Goal: Task Accomplishment & Management: Use online tool/utility

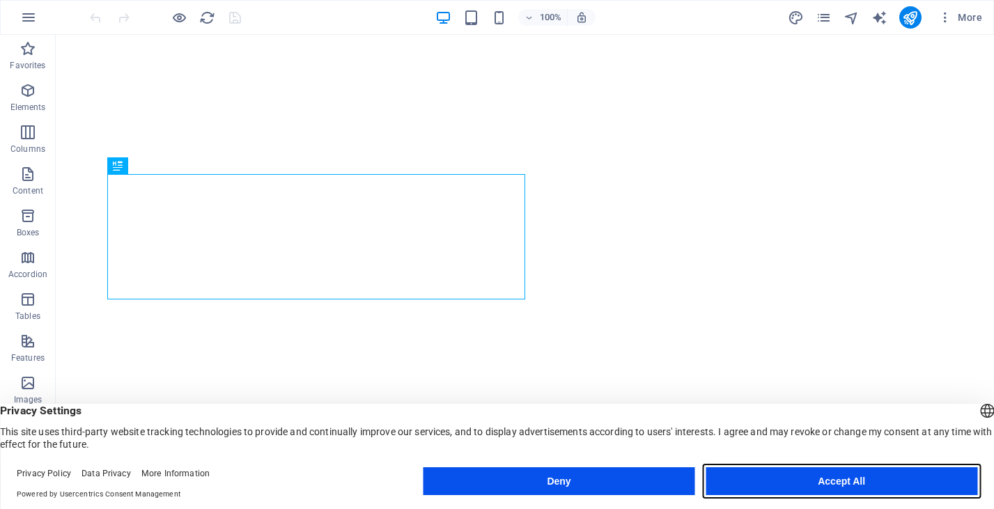
click at [782, 479] on button "Accept All" at bounding box center [842, 481] width 272 height 28
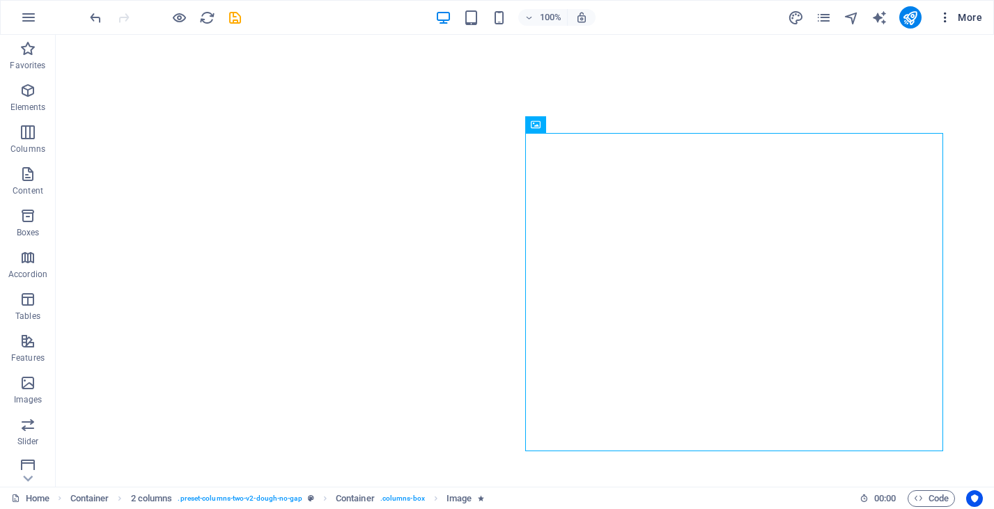
click at [975, 20] on span "More" at bounding box center [960, 17] width 44 height 14
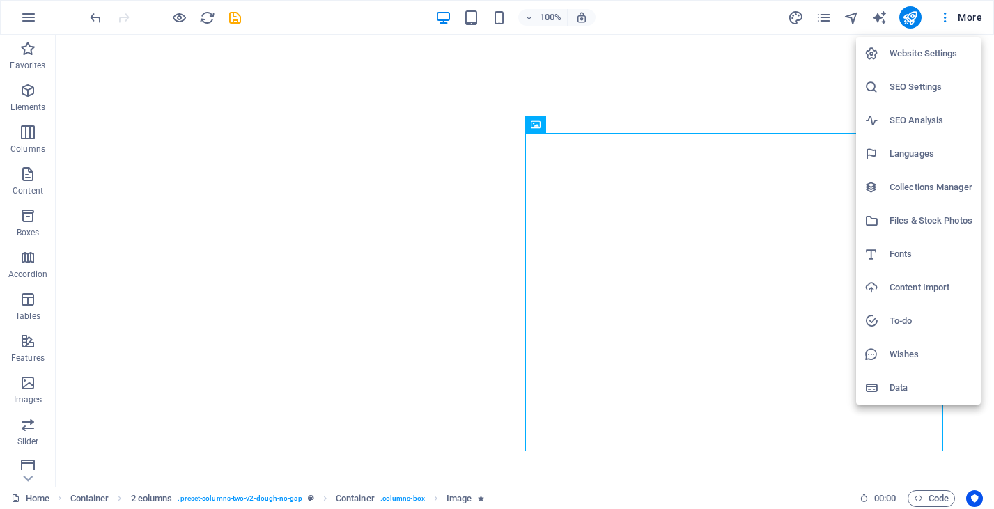
click at [975, 20] on div at bounding box center [497, 254] width 994 height 509
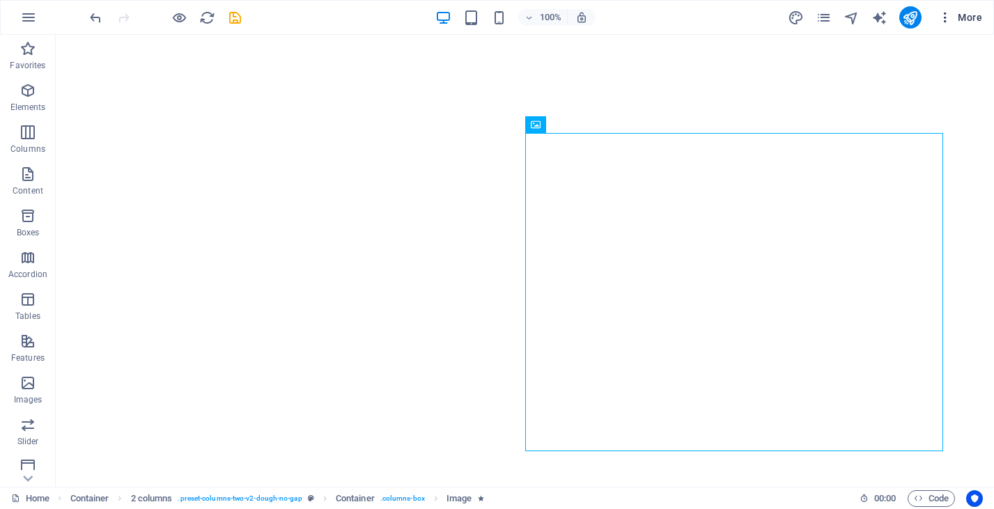
click at [945, 16] on icon "button" at bounding box center [945, 17] width 14 height 14
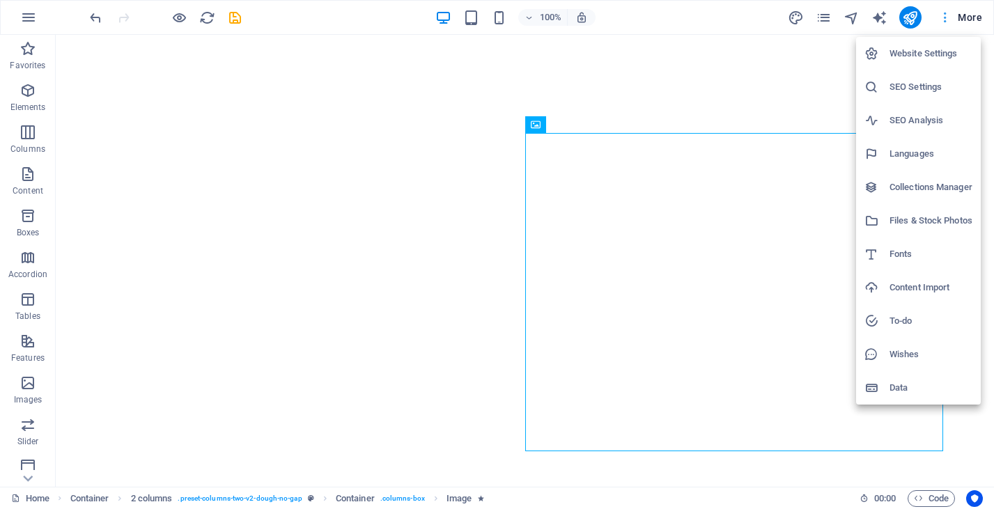
click at [945, 16] on div at bounding box center [497, 254] width 994 height 509
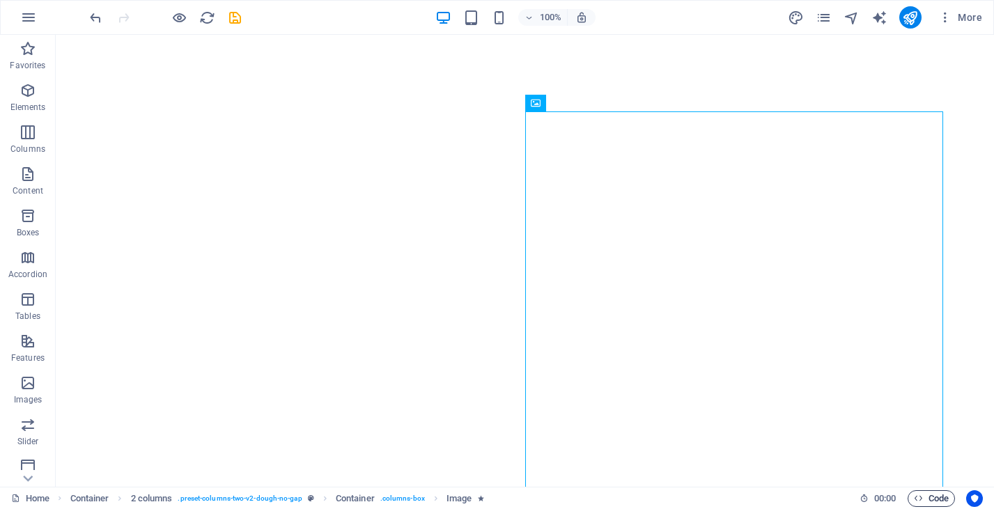
click at [923, 495] on span "Code" at bounding box center [931, 498] width 35 height 17
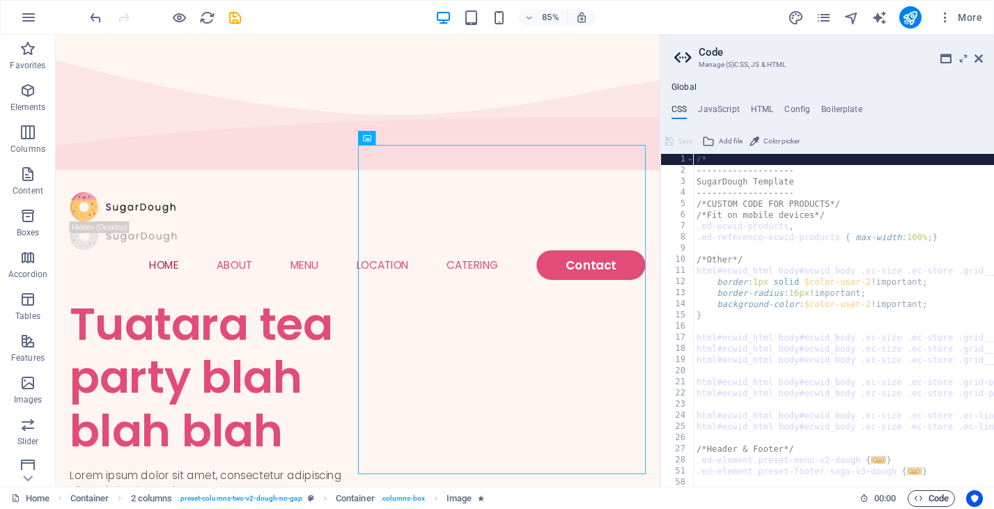
click at [923, 496] on span "Code" at bounding box center [931, 498] width 35 height 17
click at [22, 21] on icon "button" at bounding box center [28, 17] width 17 height 17
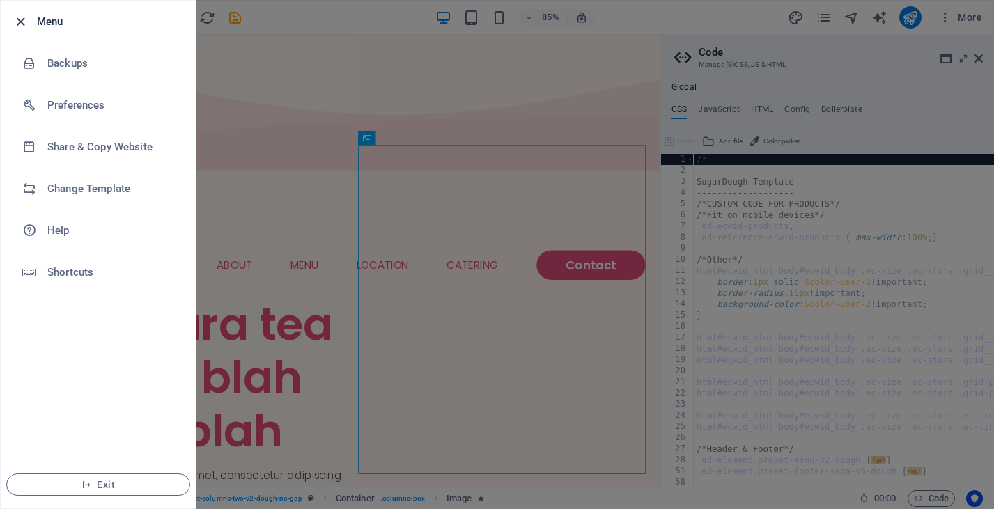
click at [20, 19] on icon "button" at bounding box center [21, 22] width 16 height 16
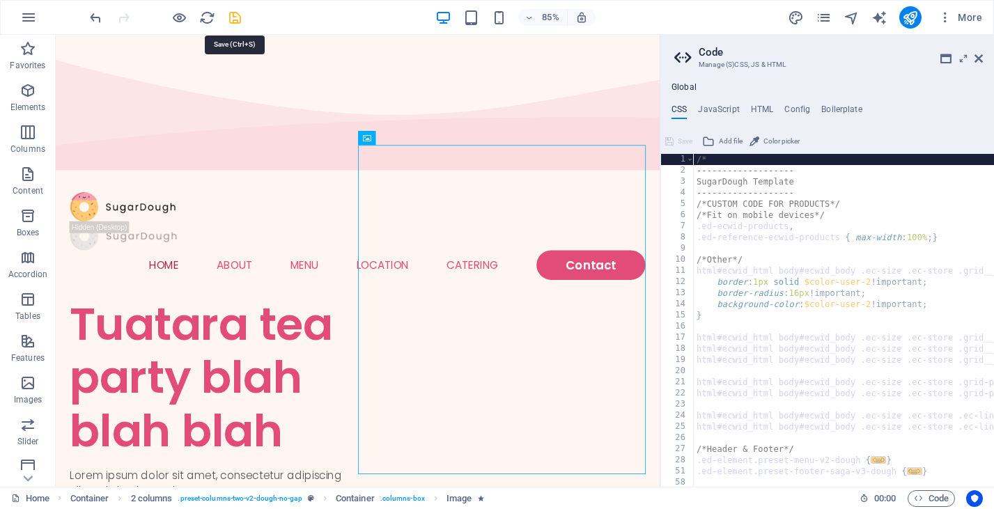
click at [240, 10] on icon "save" at bounding box center [235, 18] width 16 height 16
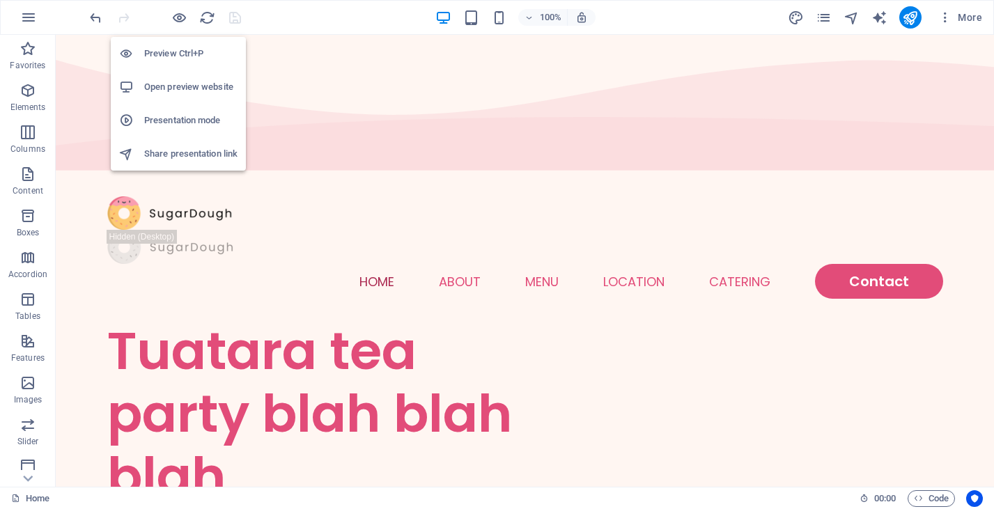
click at [183, 89] on h6 "Open preview website" at bounding box center [190, 87] width 93 height 17
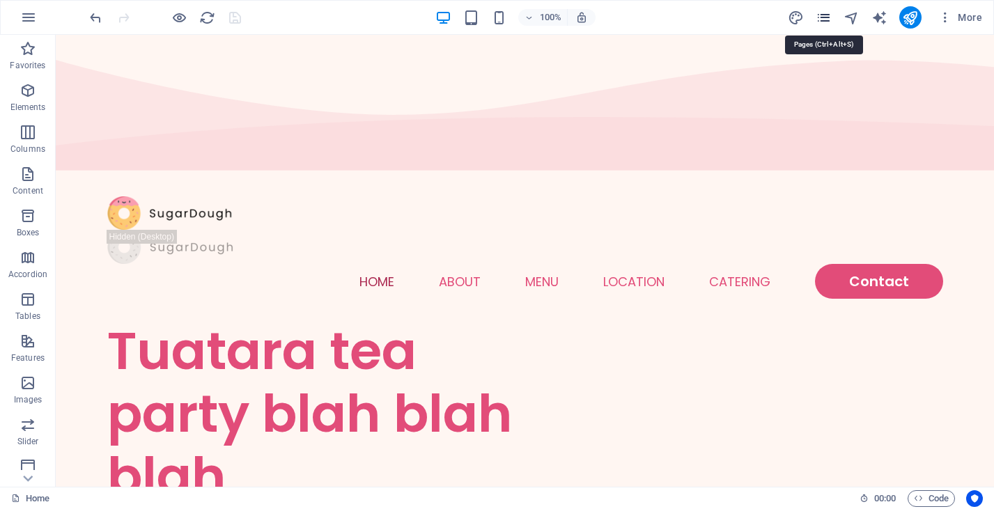
click at [820, 17] on icon "pages" at bounding box center [824, 18] width 16 height 16
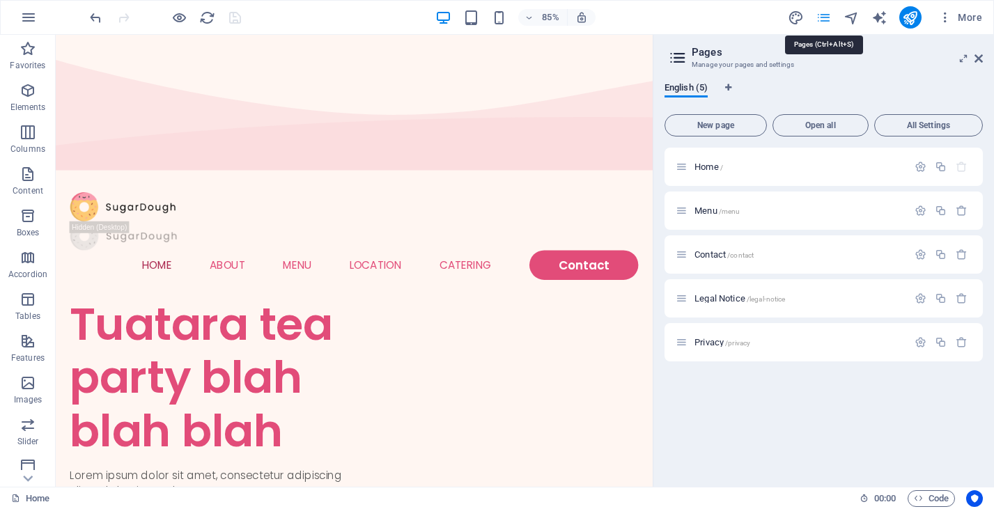
click at [821, 18] on icon "pages" at bounding box center [824, 18] width 16 height 16
click at [23, 29] on button "button" at bounding box center [28, 17] width 33 height 33
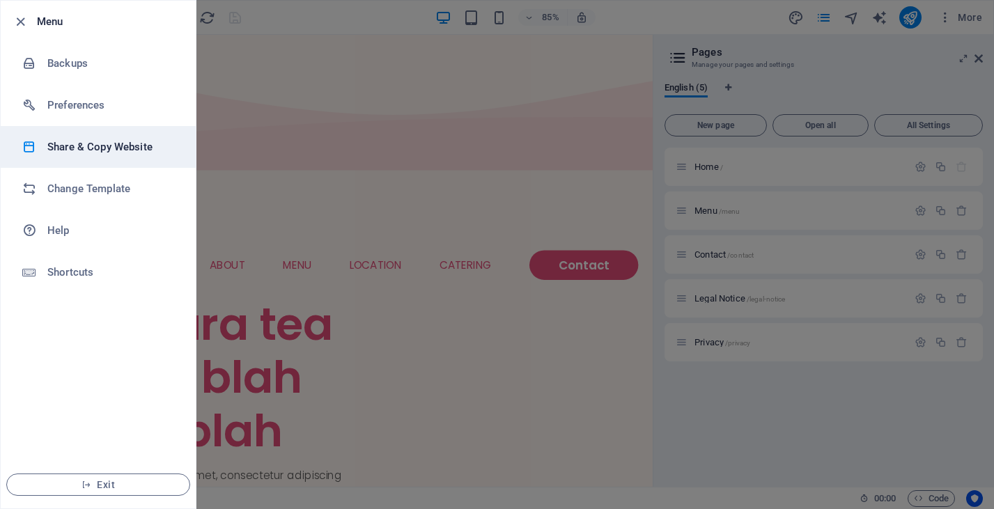
click at [113, 158] on li "Share & Copy Website" at bounding box center [98, 147] width 195 height 42
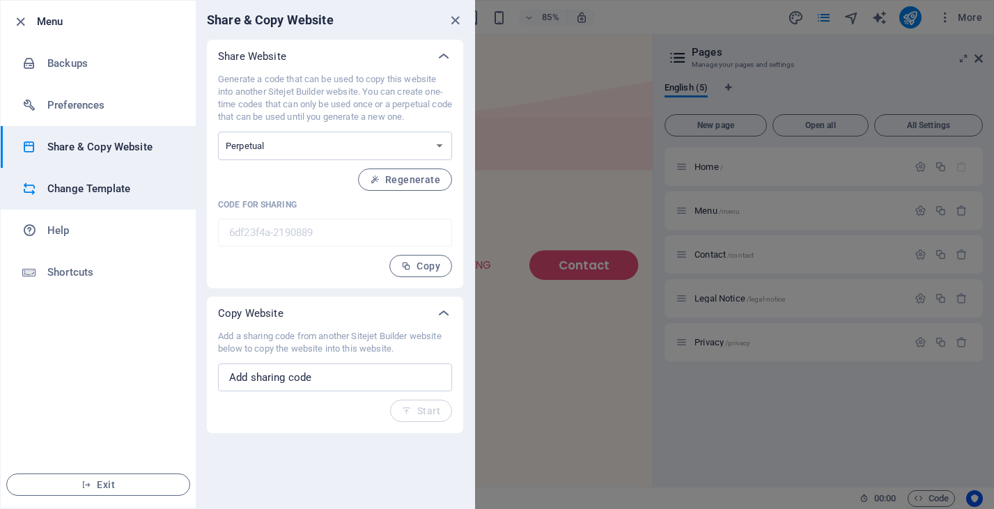
click at [148, 202] on li "Change Template" at bounding box center [98, 189] width 195 height 42
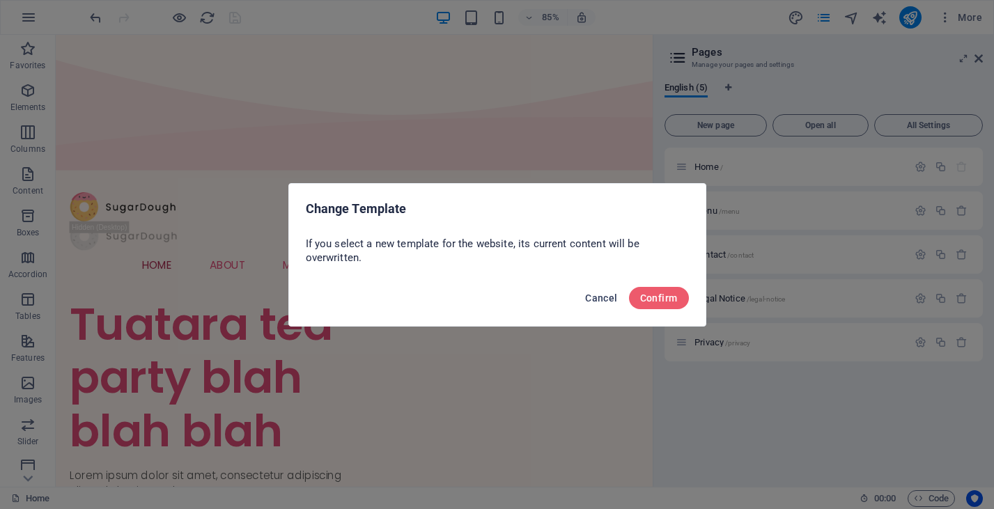
click at [601, 297] on span "Cancel" at bounding box center [601, 298] width 32 height 11
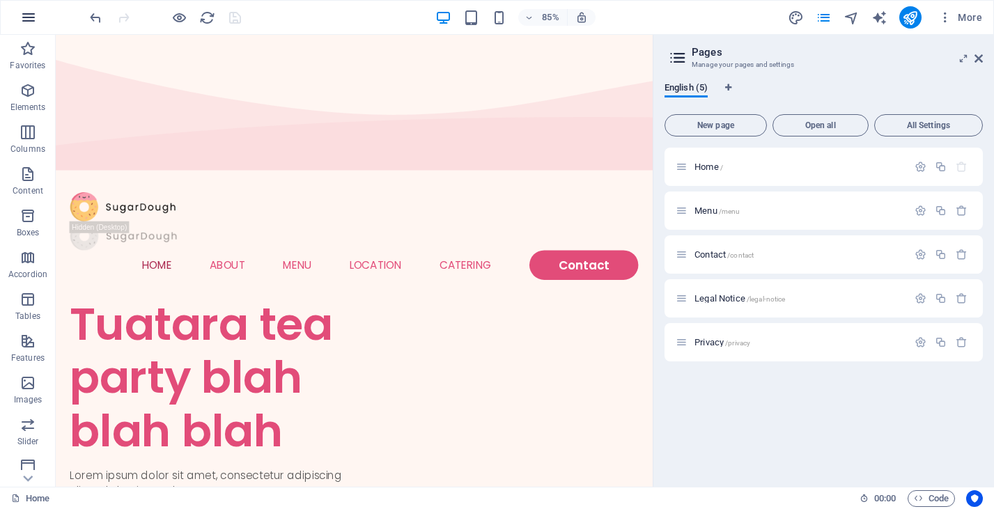
click at [13, 13] on button "button" at bounding box center [28, 17] width 33 height 33
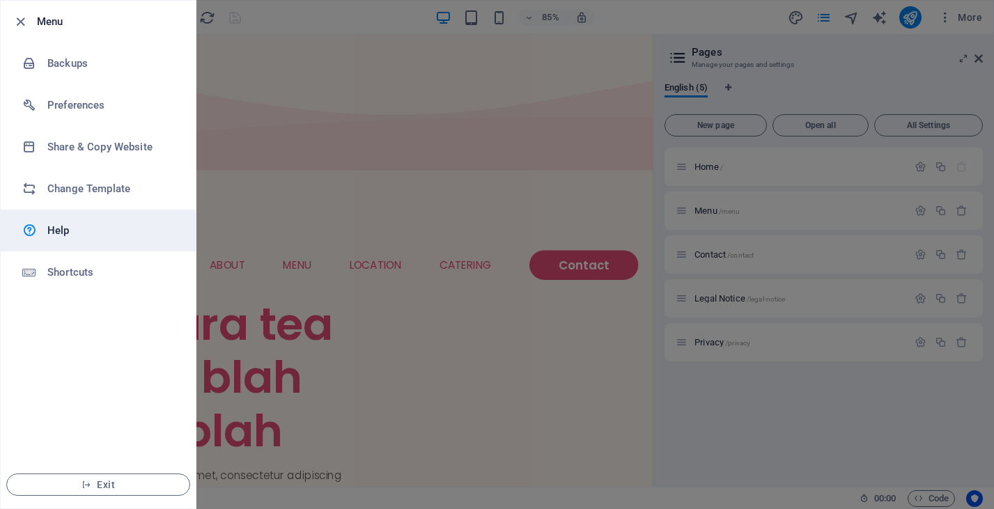
click at [67, 215] on link "Help" at bounding box center [98, 231] width 195 height 42
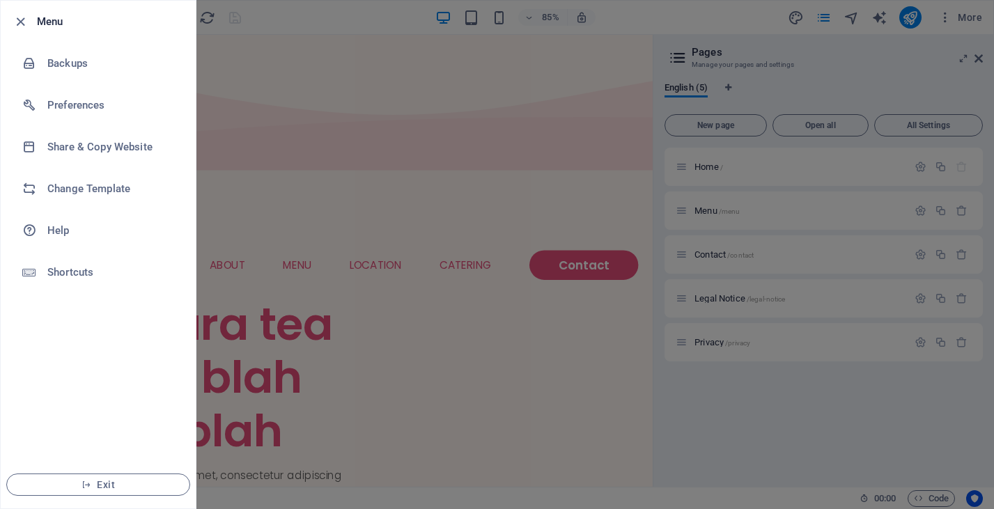
click at [343, 199] on div at bounding box center [497, 254] width 994 height 509
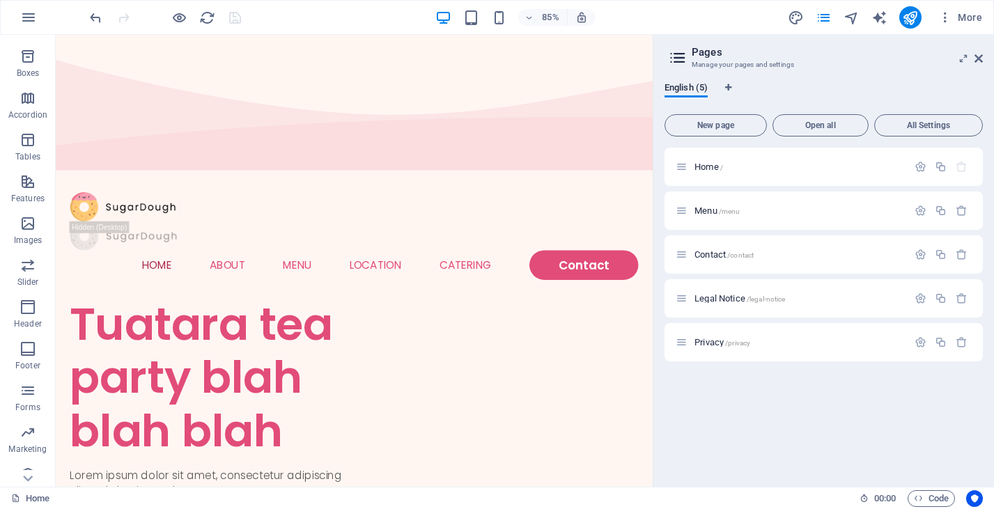
scroll to position [175, 0]
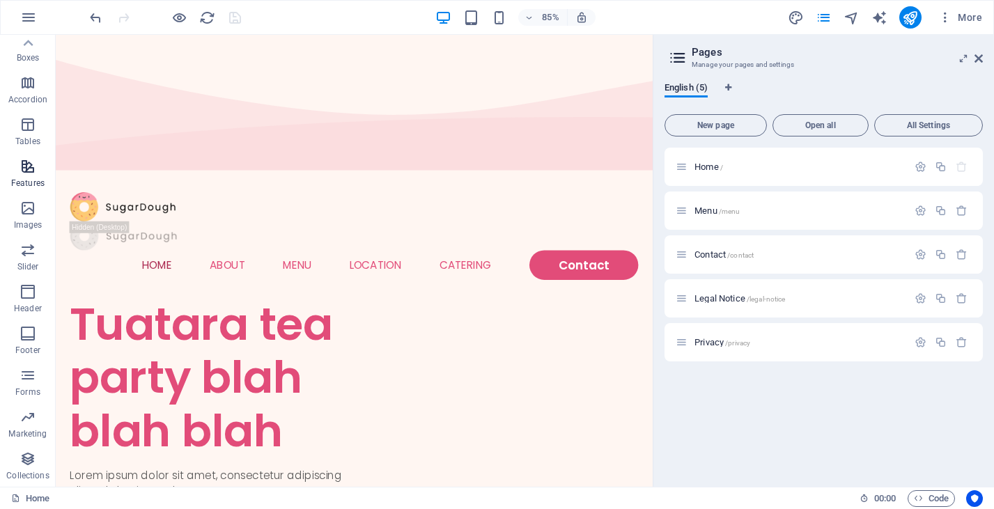
click at [28, 183] on p "Features" at bounding box center [27, 183] width 33 height 11
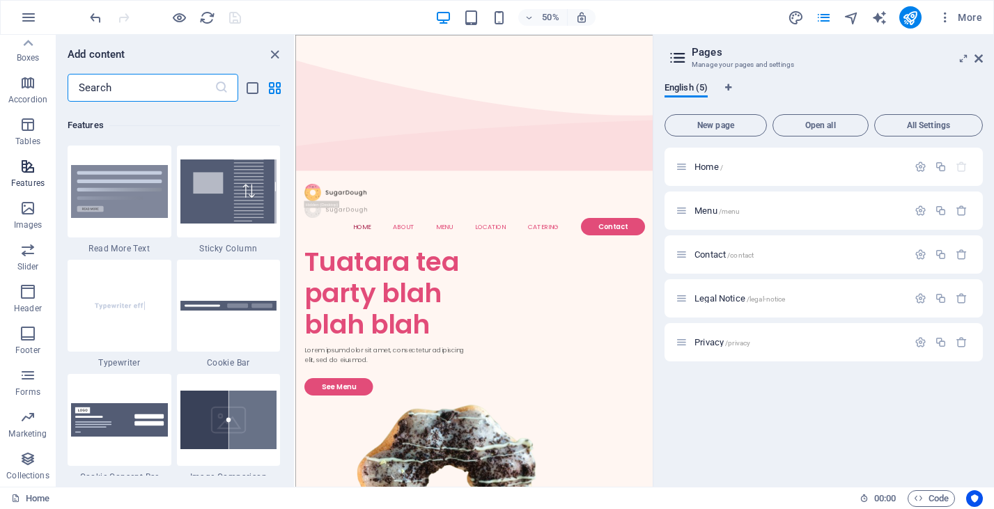
scroll to position [5430, 0]
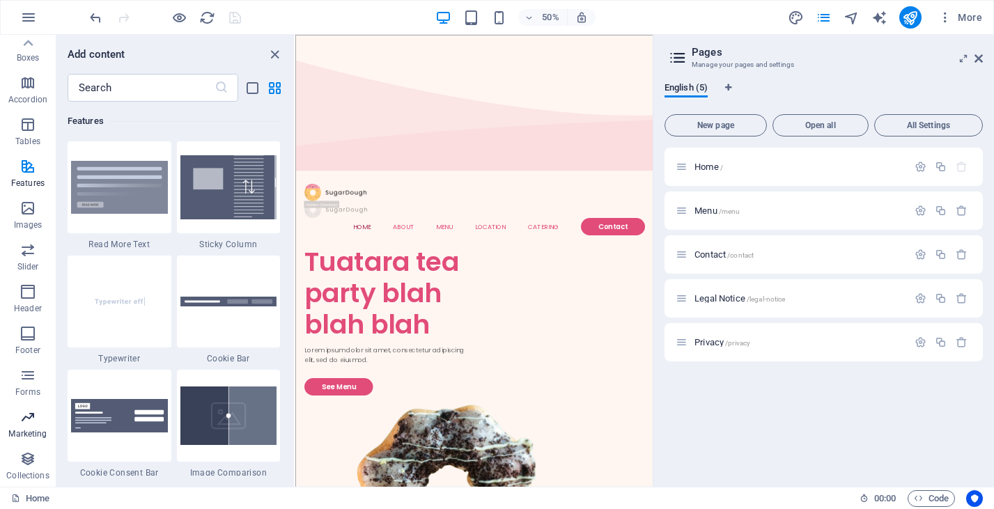
click at [25, 421] on icon "button" at bounding box center [28, 417] width 17 height 17
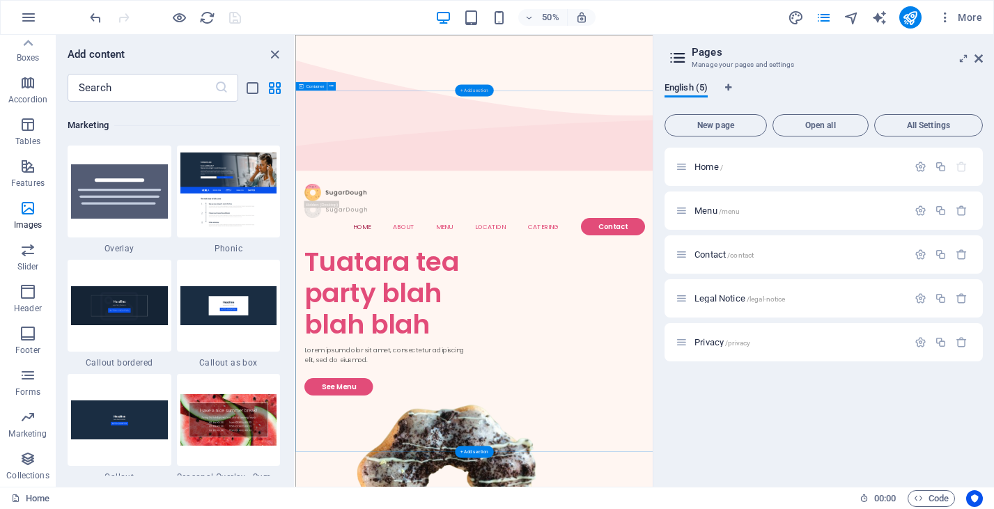
scroll to position [11347, 0]
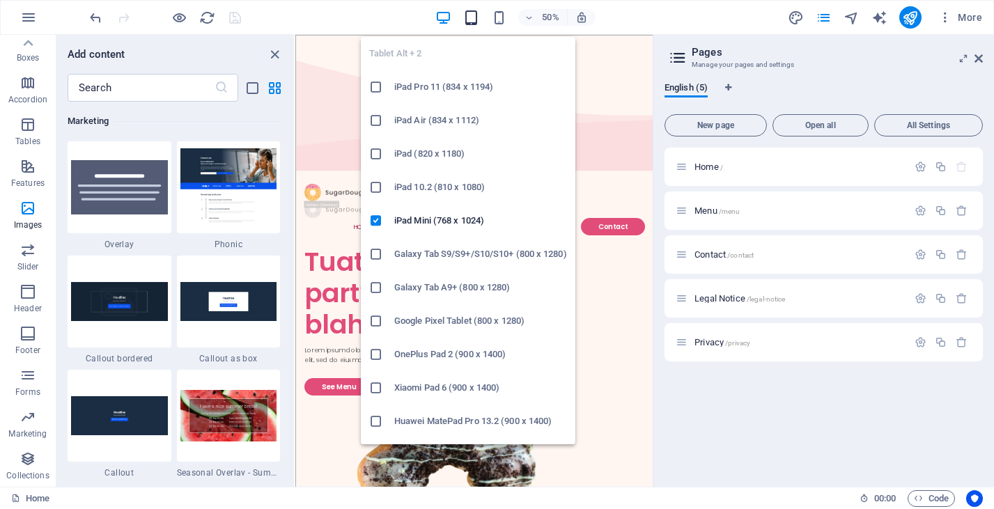
click at [467, 16] on icon "button" at bounding box center [471, 18] width 16 height 16
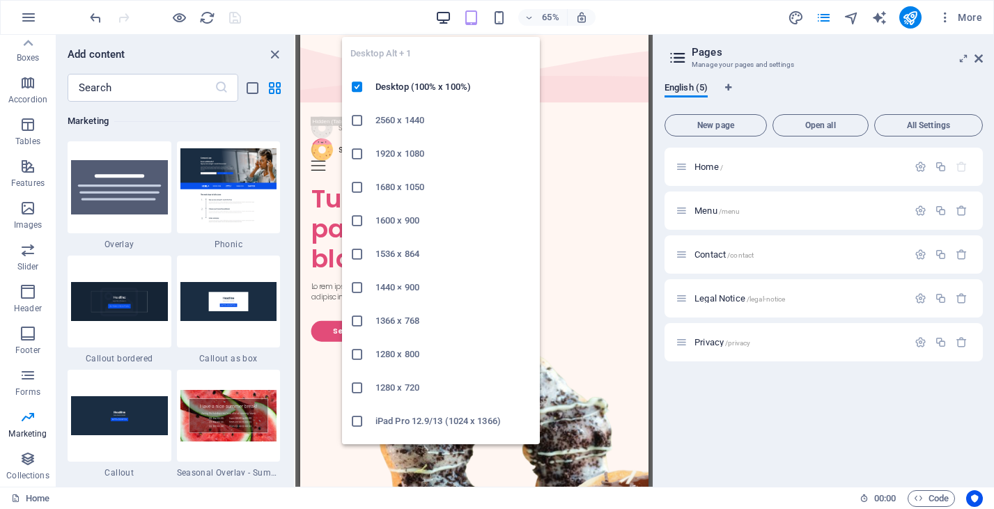
click at [451, 13] on icon "button" at bounding box center [443, 18] width 16 height 16
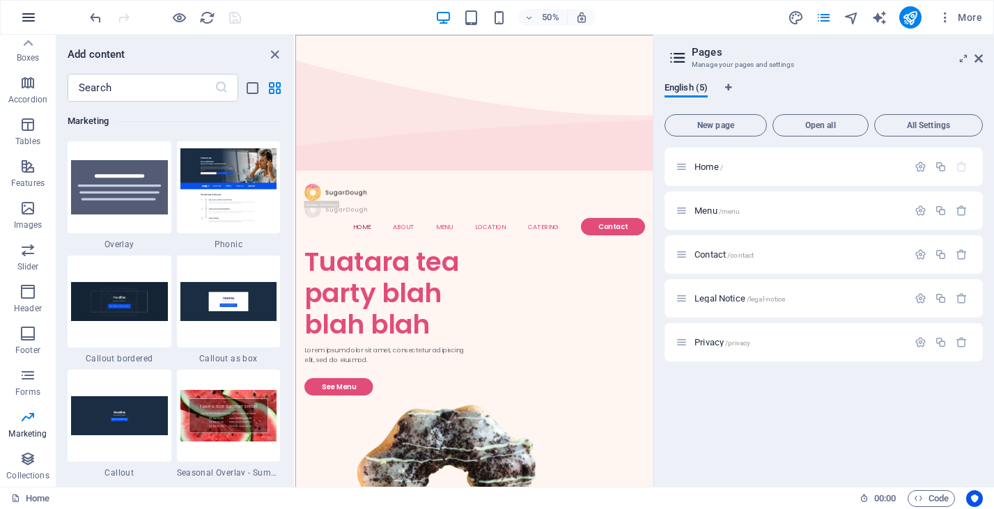
click at [24, 26] on button "button" at bounding box center [28, 17] width 33 height 33
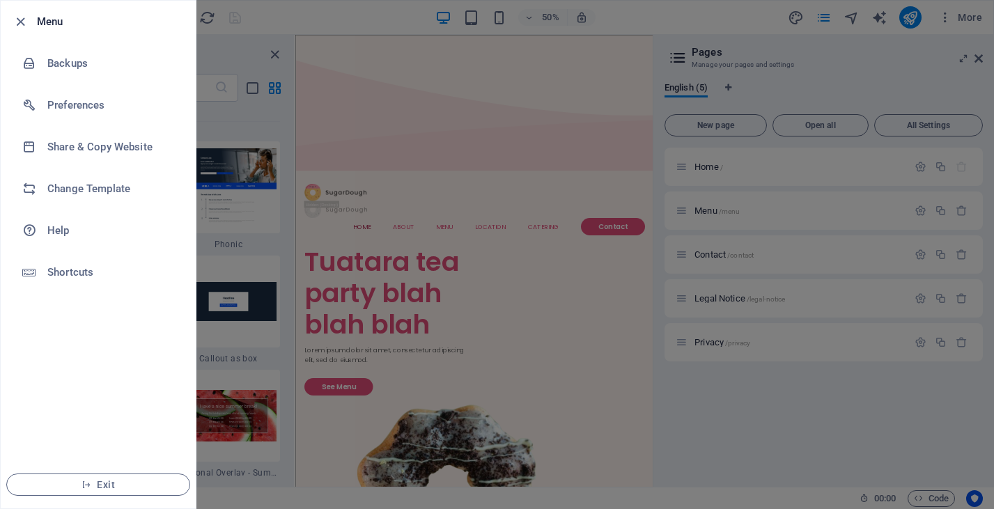
click at [31, 11] on li "Menu" at bounding box center [98, 22] width 195 height 42
click at [254, 90] on div at bounding box center [497, 254] width 994 height 509
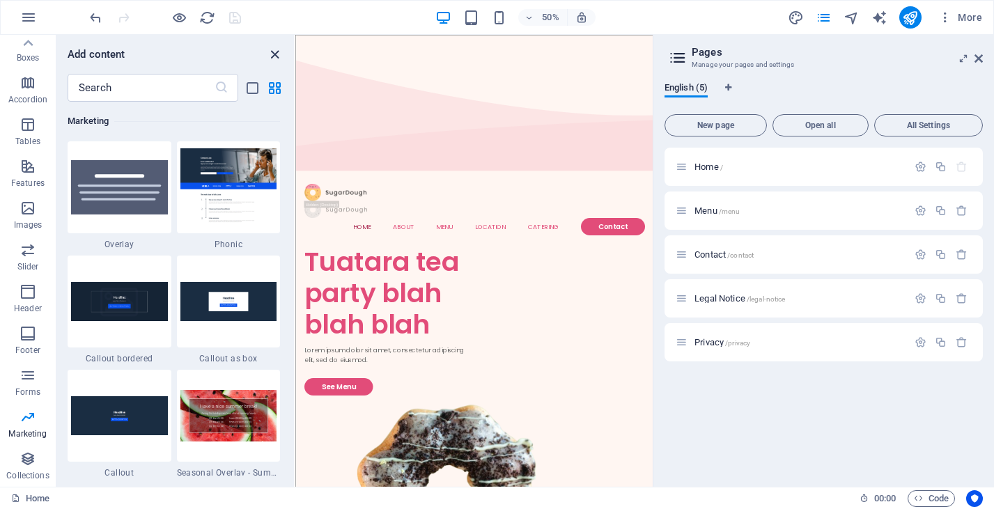
click at [278, 47] on icon "close panel" at bounding box center [275, 55] width 16 height 16
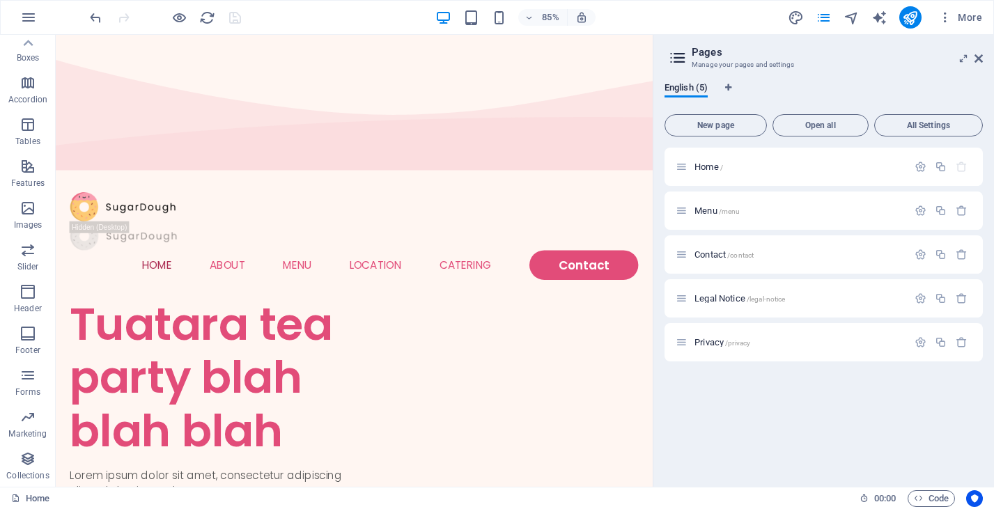
click at [988, 61] on aside "Pages Manage your pages and settings English (5) New page Open all All Settings…" at bounding box center [823, 261] width 341 height 452
click at [985, 61] on aside "Pages Manage your pages and settings English (5) New page Open all All Settings…" at bounding box center [823, 261] width 341 height 452
click at [982, 61] on icon at bounding box center [979, 58] width 8 height 11
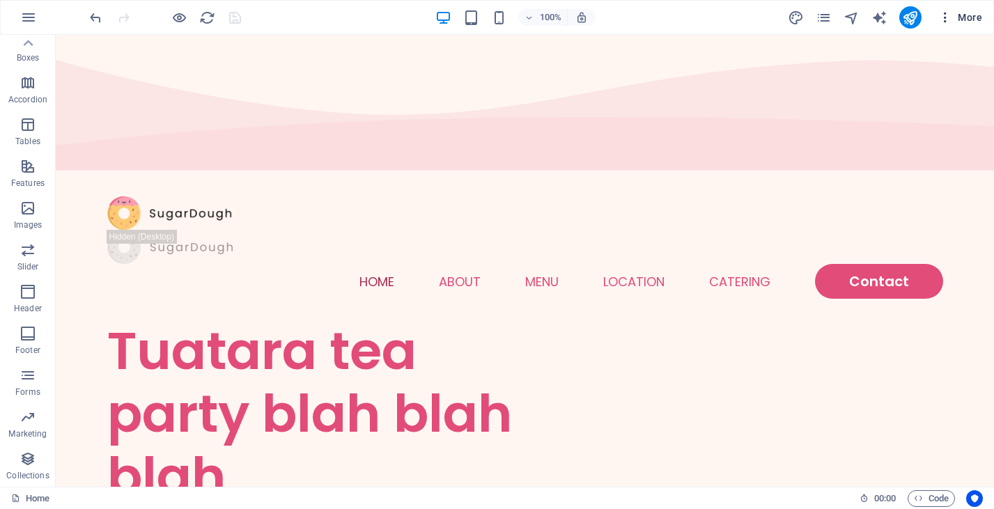
click at [947, 20] on icon "button" at bounding box center [945, 17] width 14 height 14
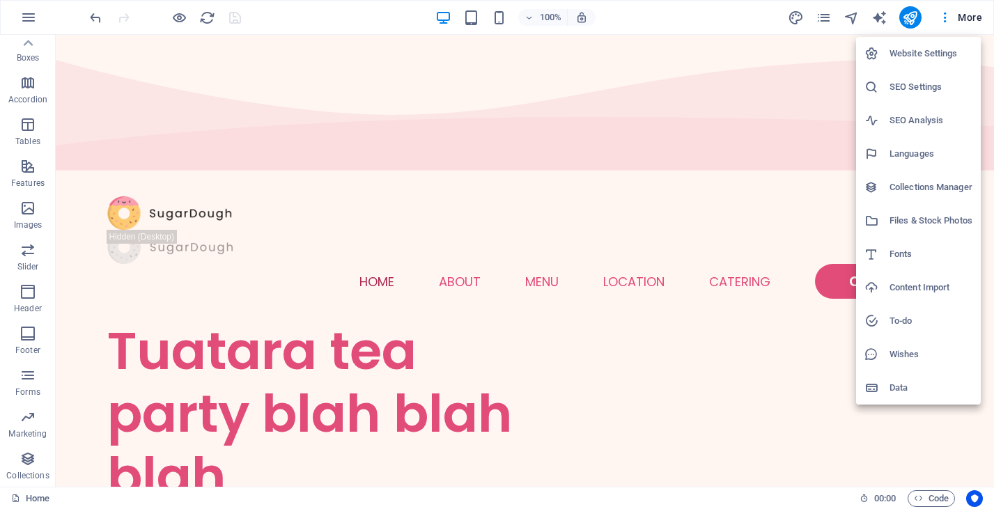
click at [975, 20] on div at bounding box center [497, 254] width 994 height 509
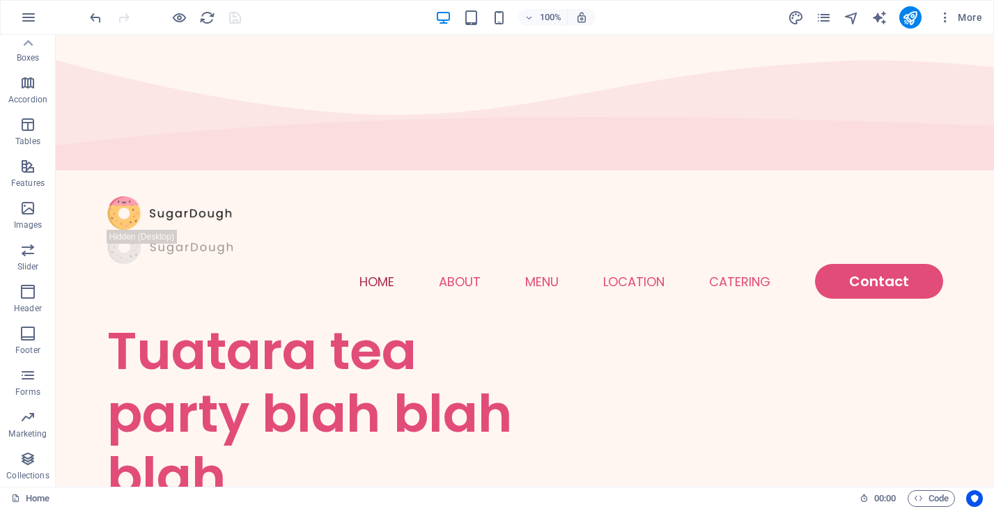
click at [970, 19] on div "Website Settings SEO Settings SEO Analysis Languages Collections Manager Files …" at bounding box center [497, 258] width 994 height 501
click at [966, 16] on span "More" at bounding box center [960, 17] width 44 height 14
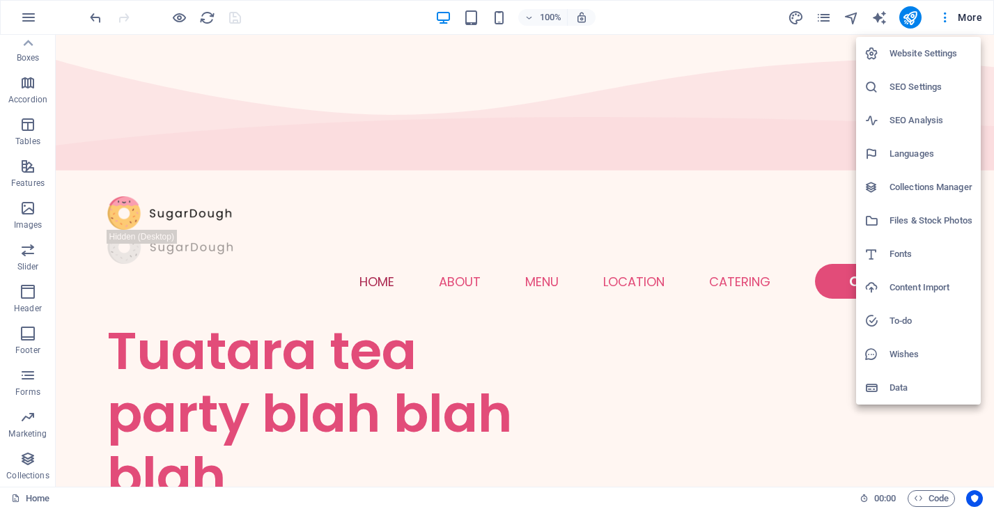
click at [966, 15] on div at bounding box center [497, 254] width 994 height 509
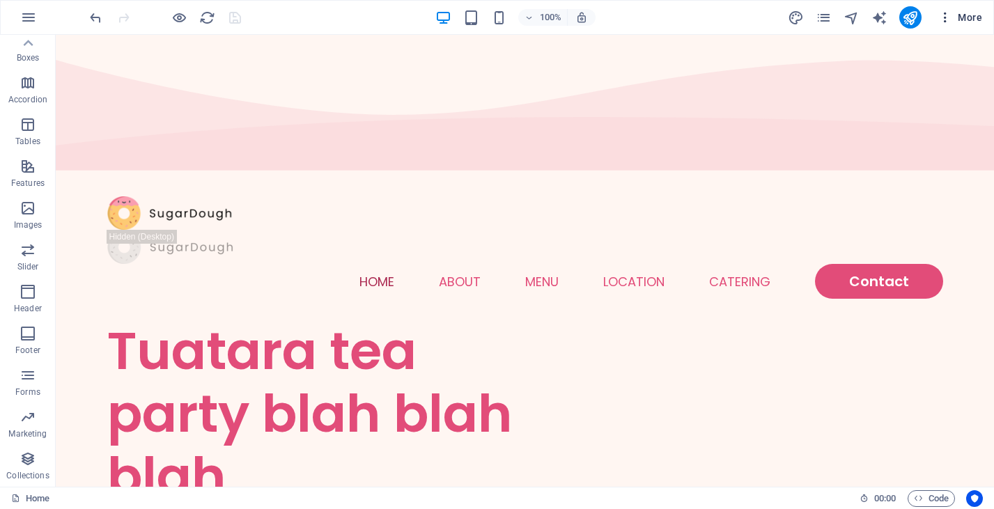
click at [945, 16] on icon "button" at bounding box center [945, 17] width 14 height 14
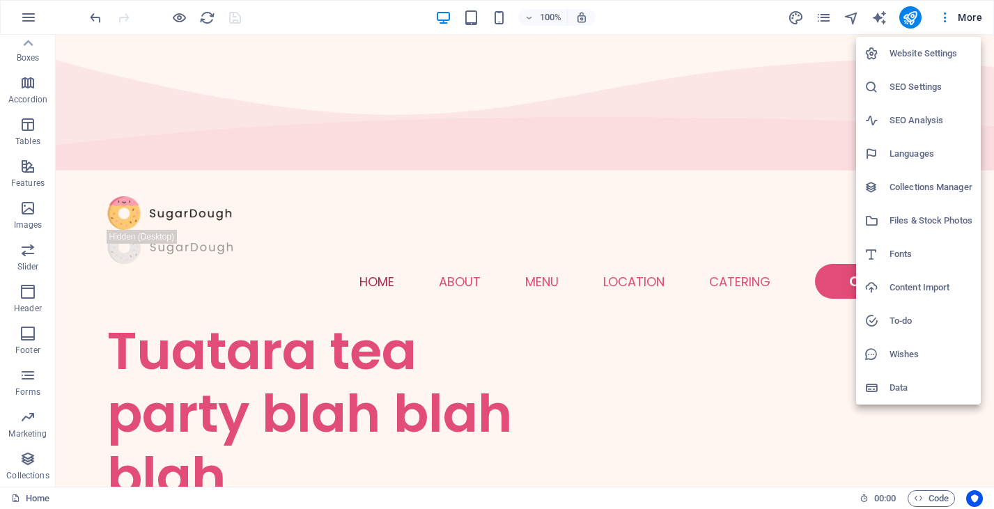
click at [825, 17] on div at bounding box center [497, 254] width 994 height 509
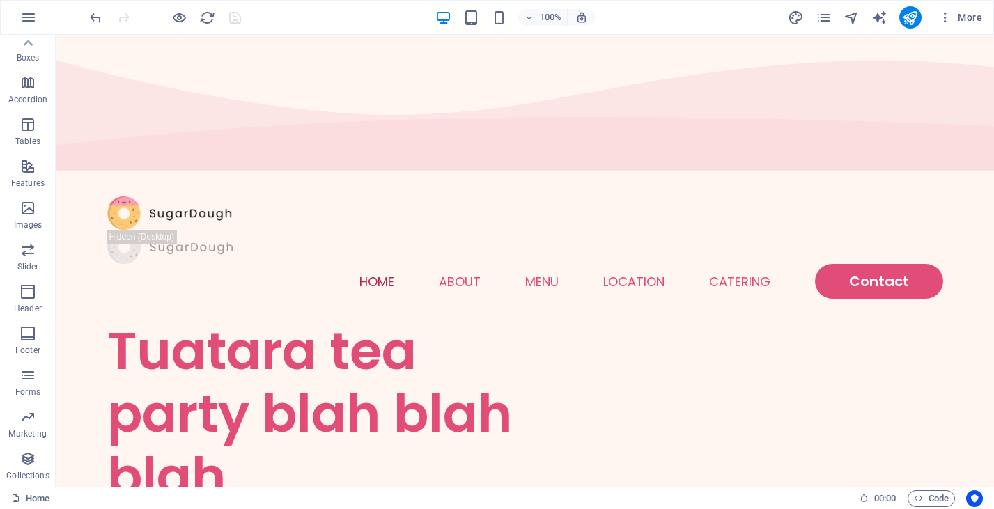
click at [825, 16] on icon "pages" at bounding box center [824, 18] width 16 height 16
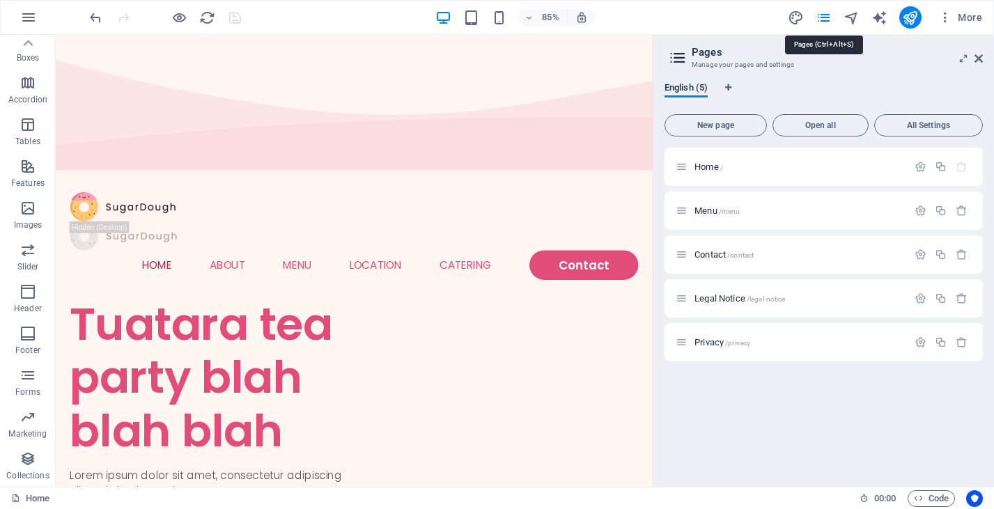
click at [825, 16] on icon "pages" at bounding box center [824, 18] width 16 height 16
click at [965, 20] on span "More" at bounding box center [960, 17] width 44 height 14
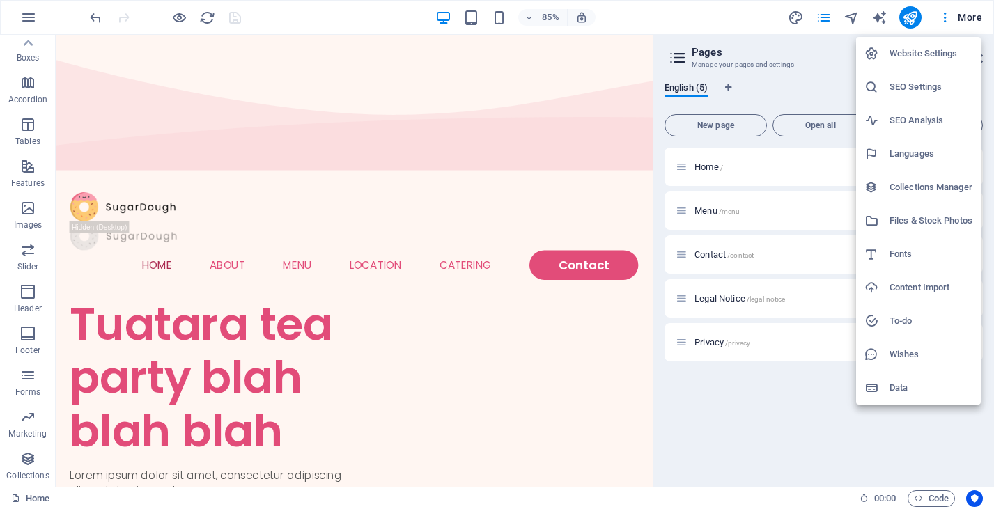
click at [940, 49] on h6 "Website Settings" at bounding box center [931, 53] width 83 height 17
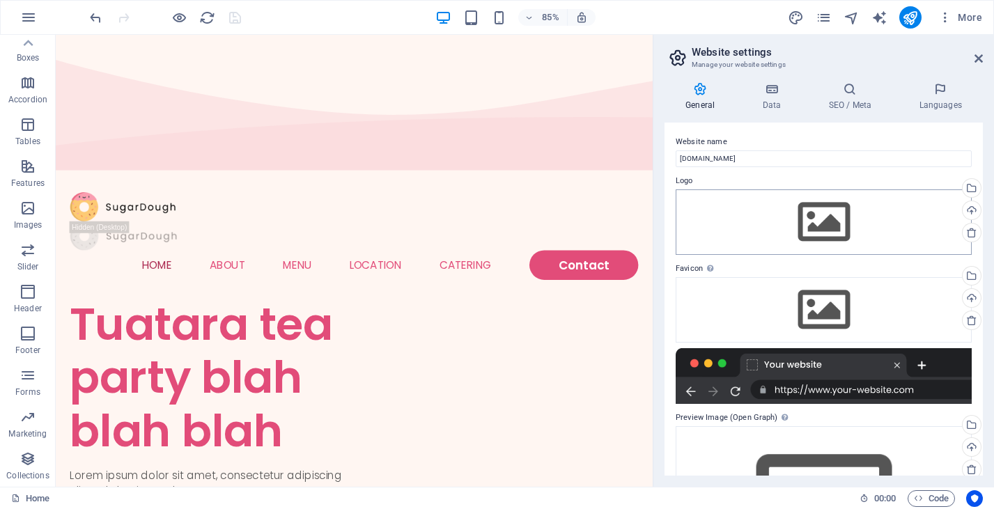
scroll to position [121, 0]
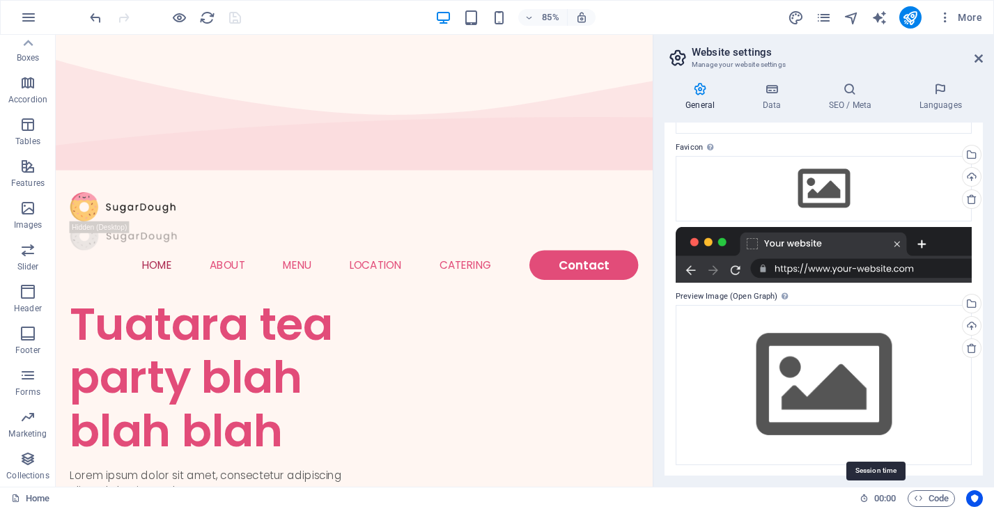
click at [885, 500] on span "00 : 00" at bounding box center [885, 498] width 22 height 17
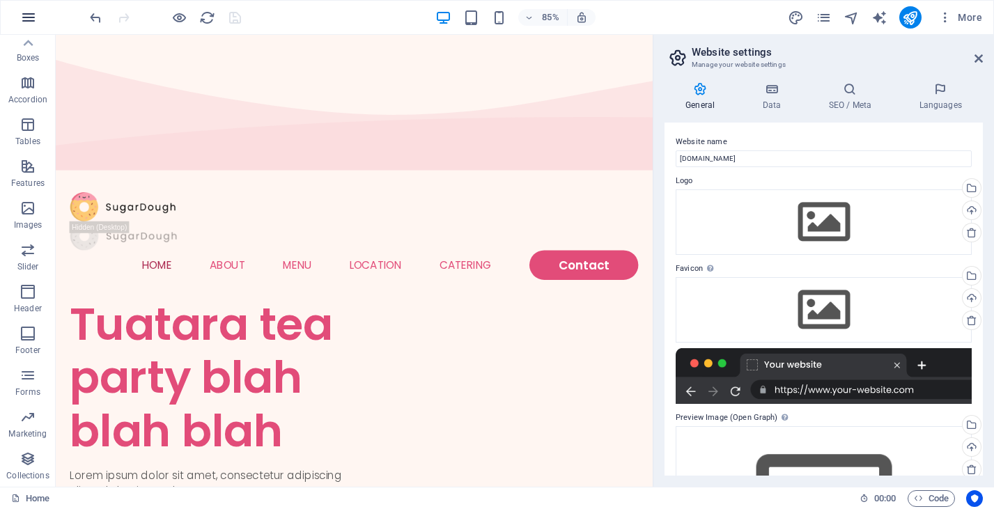
click at [26, 18] on icon "button" at bounding box center [28, 17] width 17 height 17
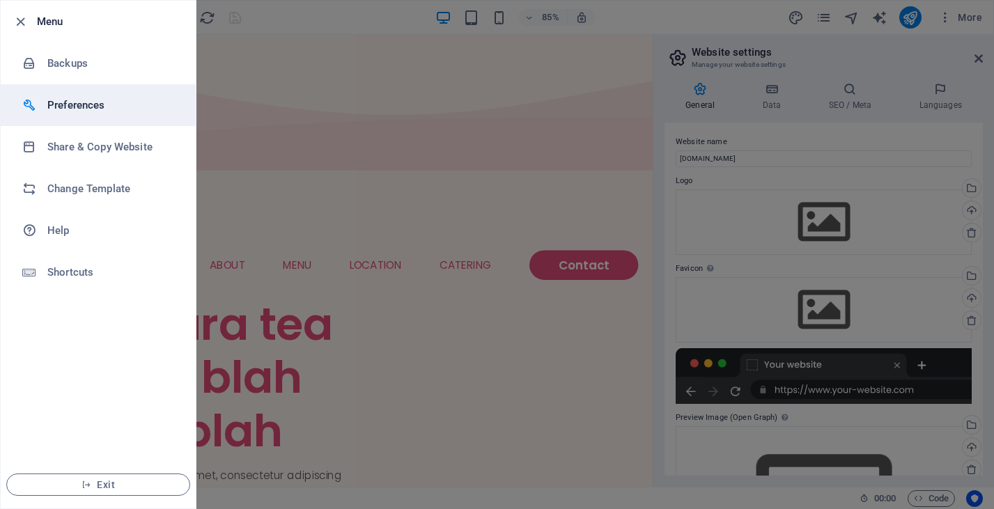
click at [53, 95] on li "Preferences" at bounding box center [98, 105] width 195 height 42
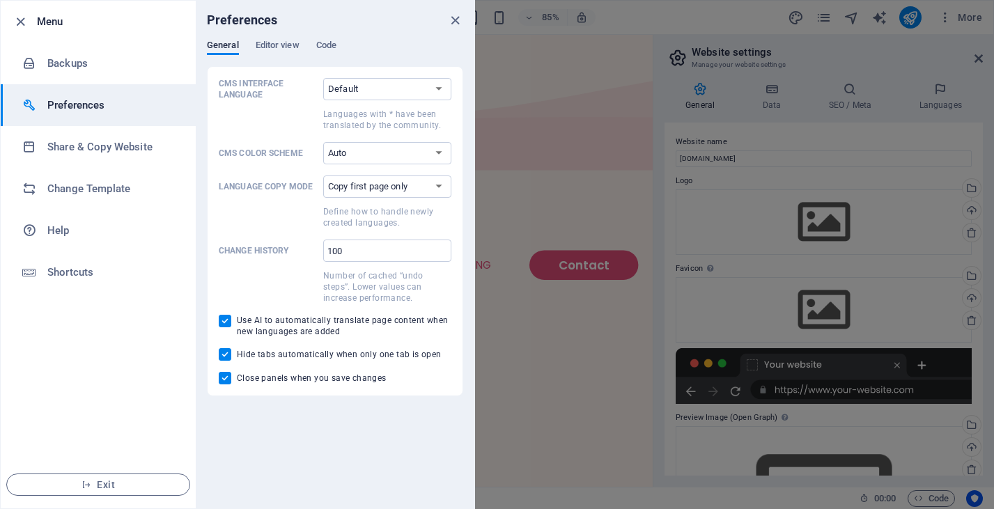
click at [53, 95] on li "Preferences" at bounding box center [98, 105] width 195 height 42
click at [292, 36] on div "Preferences" at bounding box center [335, 20] width 279 height 39
click at [291, 39] on div "Preferences" at bounding box center [335, 20] width 279 height 39
click at [291, 47] on span "Editor view" at bounding box center [278, 47] width 44 height 20
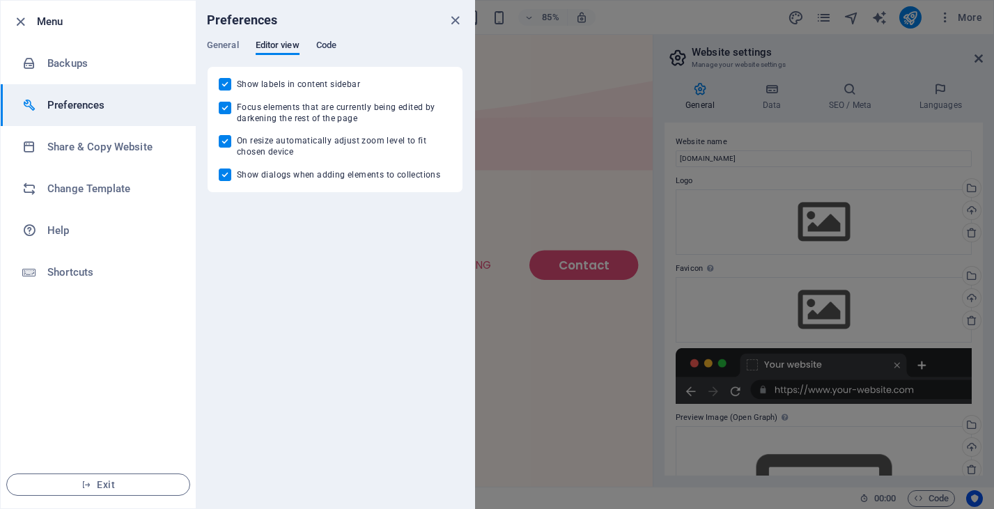
click at [329, 47] on span "Code" at bounding box center [326, 47] width 20 height 20
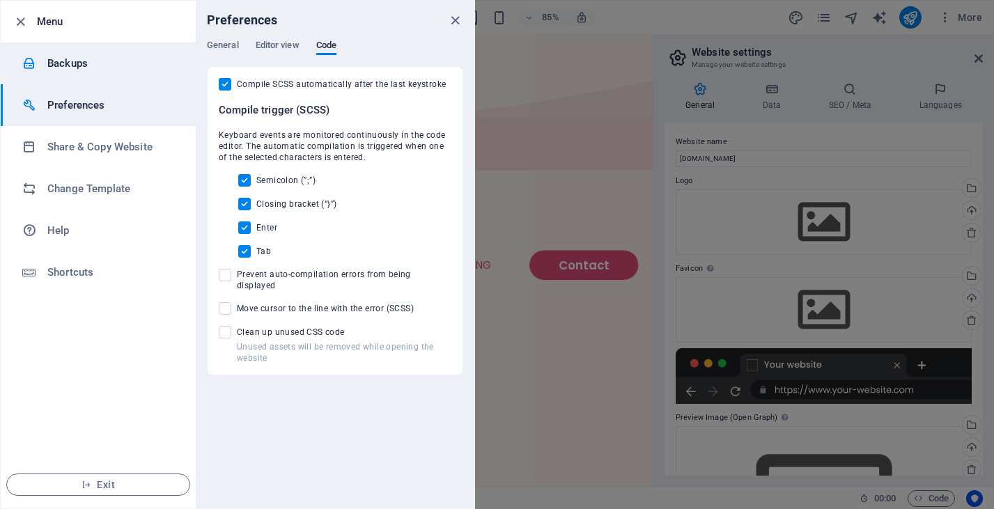
click at [114, 64] on h6 "Backups" at bounding box center [111, 63] width 129 height 17
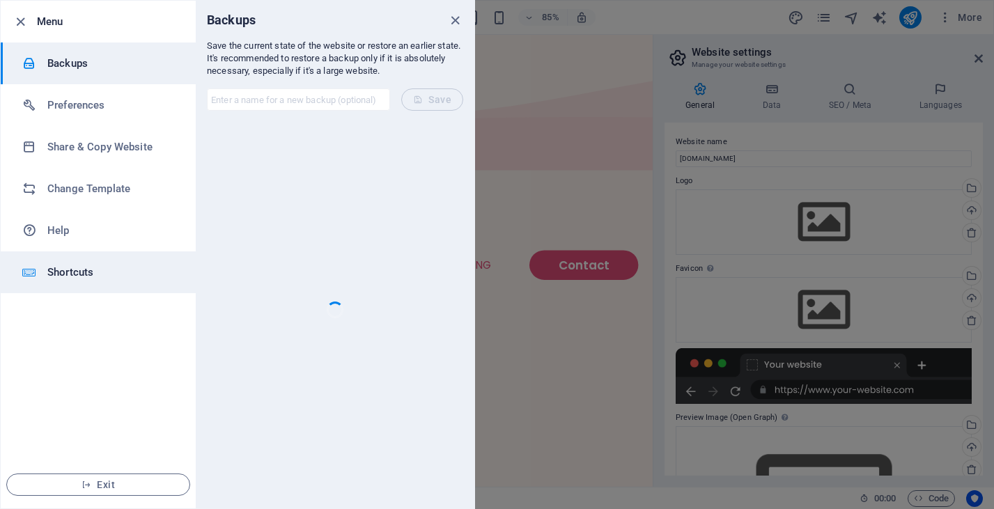
click at [88, 268] on h6 "Shortcuts" at bounding box center [111, 272] width 129 height 17
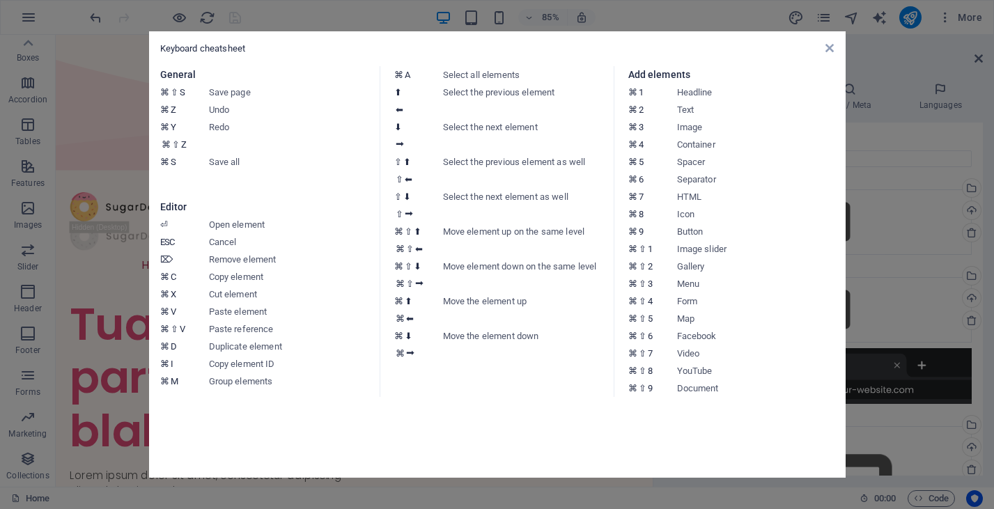
click at [75, 122] on aside "Keyboard cheatsheet General ⌘ ⇧ S Save page ⌘ Z Undo ⌘ Y ⌘ ⇧ Z Redo ⌘ S Save al…" at bounding box center [497, 254] width 994 height 509
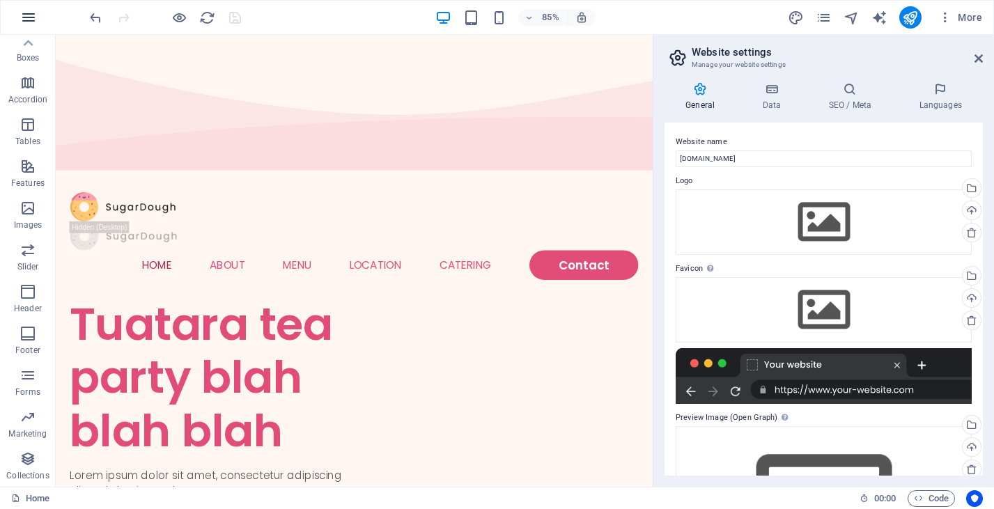
click at [38, 24] on button "button" at bounding box center [28, 17] width 33 height 33
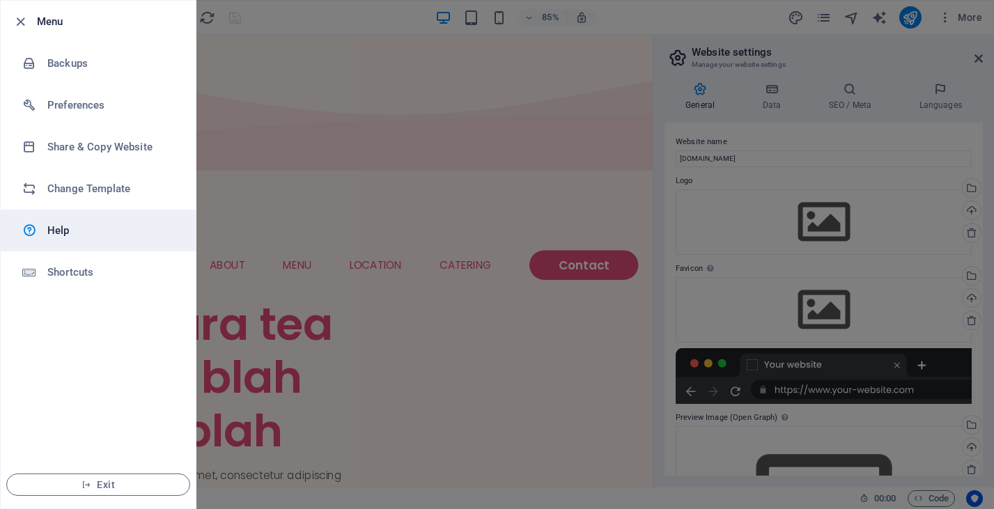
click at [47, 231] on h6 "Help" at bounding box center [111, 230] width 129 height 17
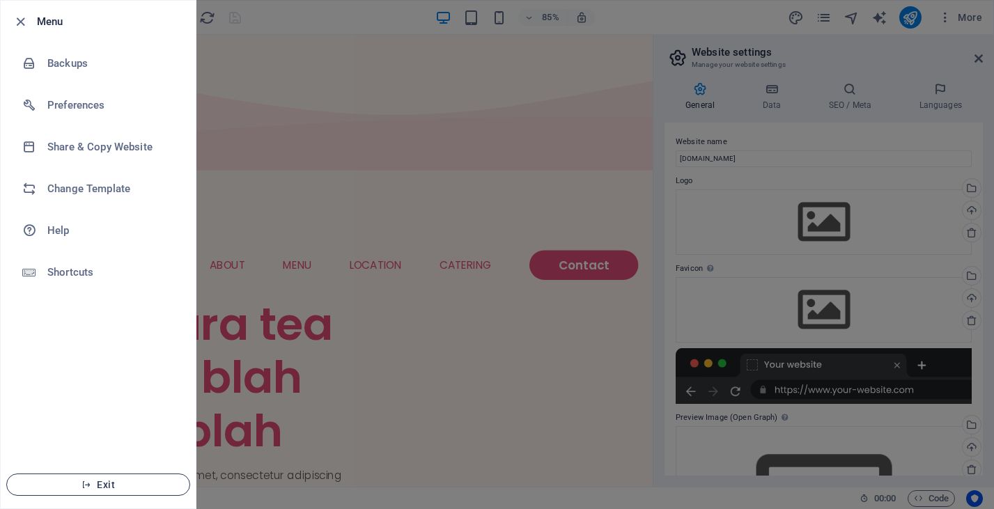
click at [59, 481] on span "Exit" at bounding box center [98, 484] width 160 height 11
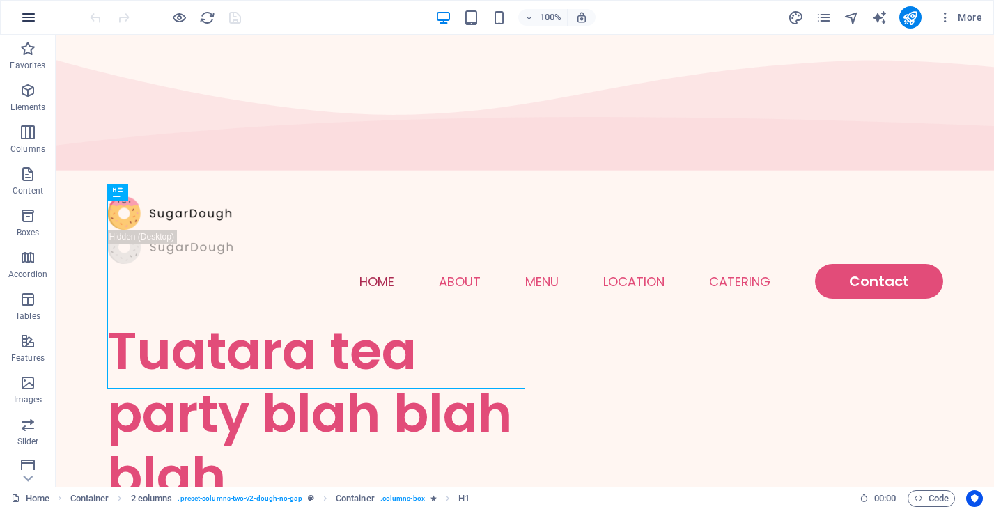
click at [38, 13] on button "button" at bounding box center [28, 17] width 33 height 33
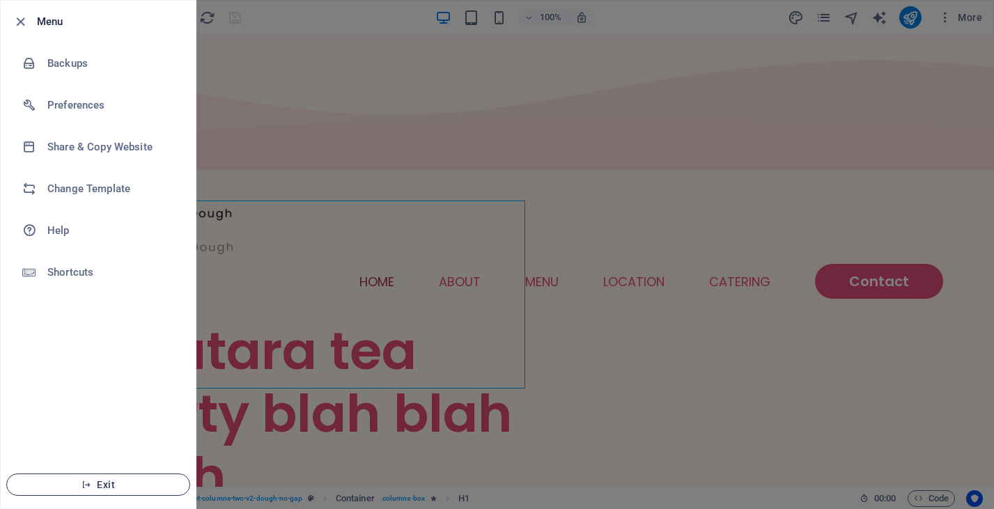
click at [108, 483] on span "Exit" at bounding box center [98, 484] width 160 height 11
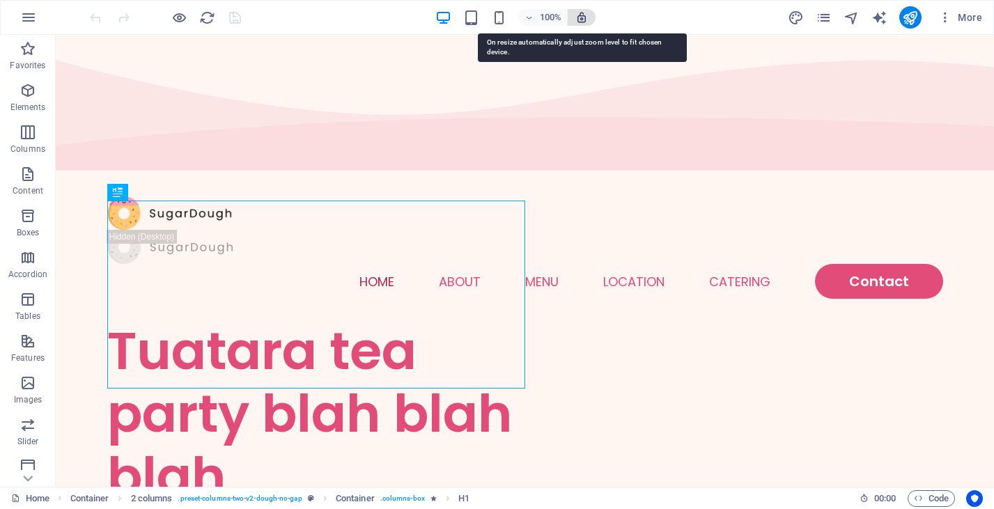
click at [587, 12] on icon "button" at bounding box center [581, 17] width 13 height 13
click at [587, 13] on icon "button" at bounding box center [581, 17] width 13 height 13
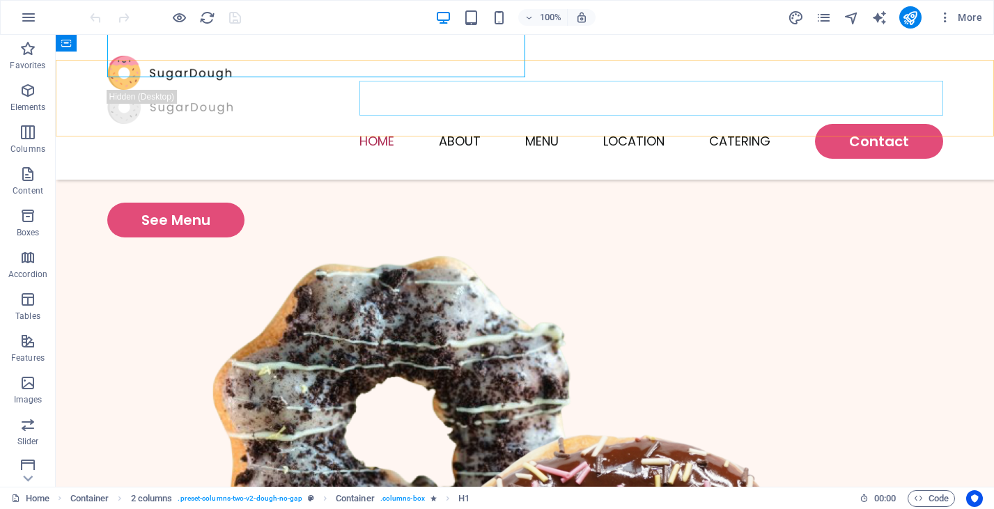
scroll to position [239, 0]
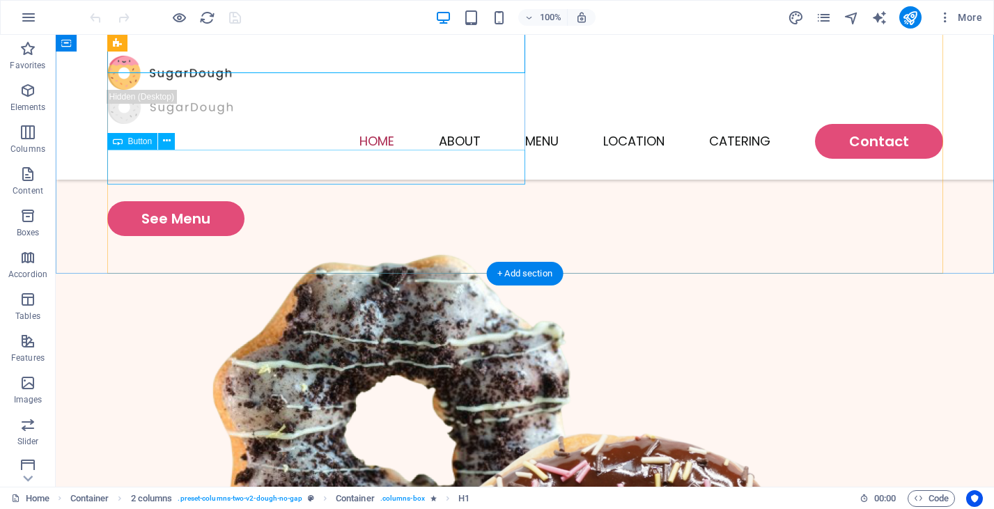
click at [164, 201] on div "See Menu" at bounding box center [316, 218] width 418 height 35
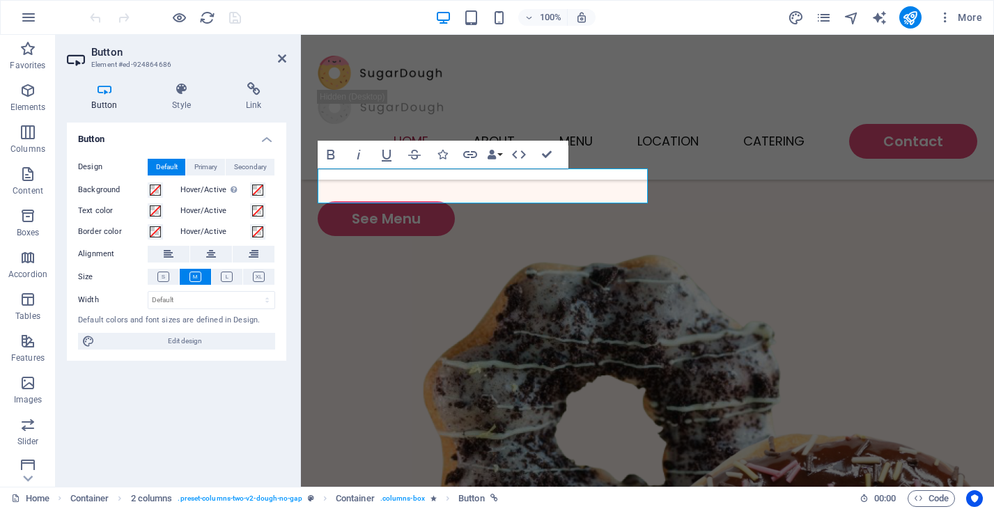
scroll to position [179, 0]
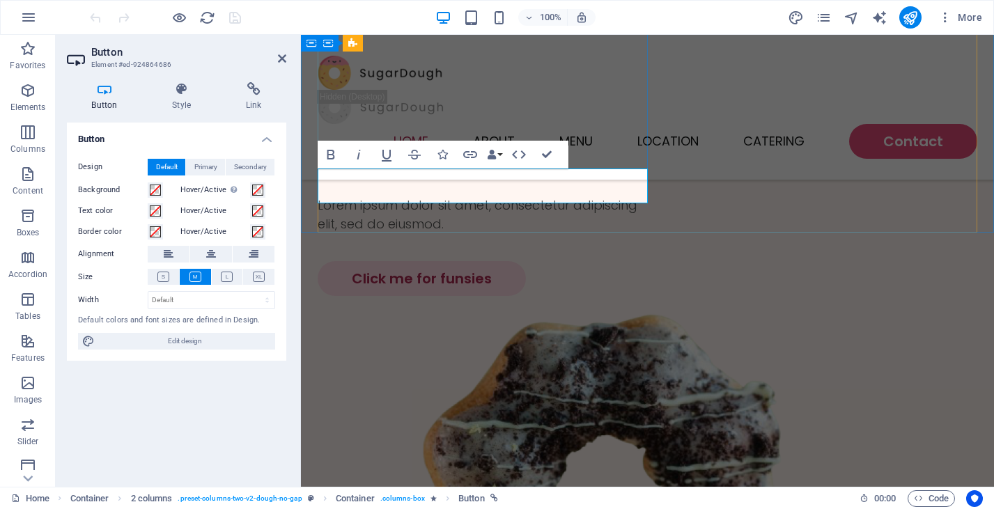
click at [404, 261] on link "Click me for funsies" at bounding box center [422, 278] width 208 height 35
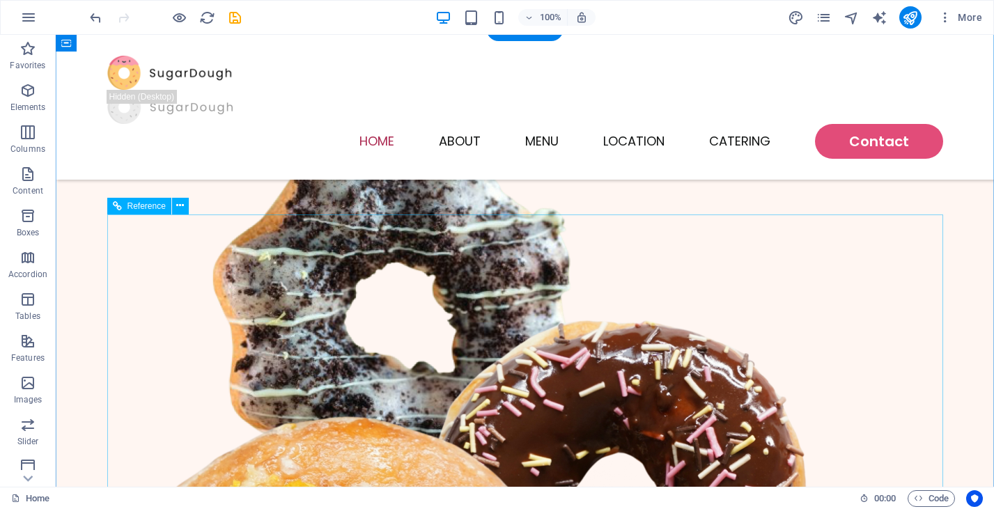
scroll to position [0, 0]
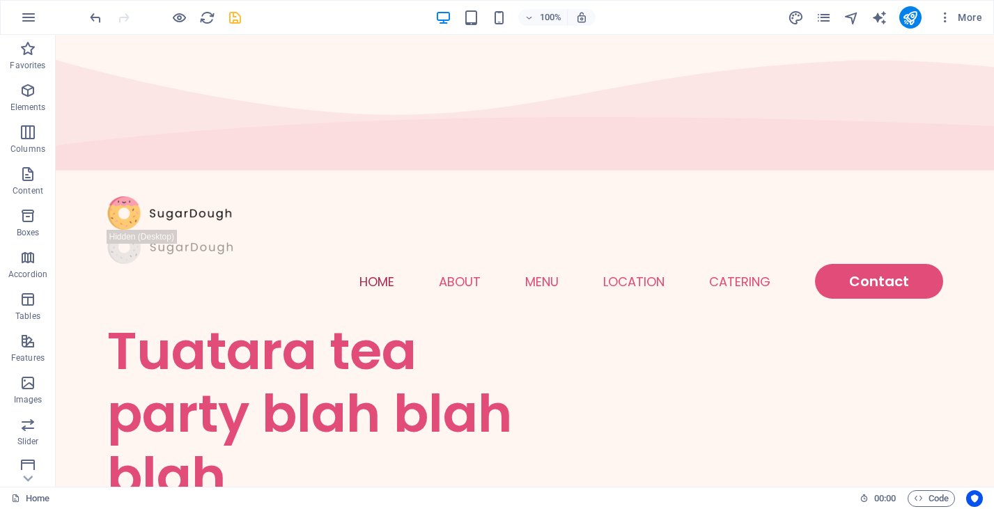
click at [235, 16] on icon "save" at bounding box center [235, 18] width 16 height 16
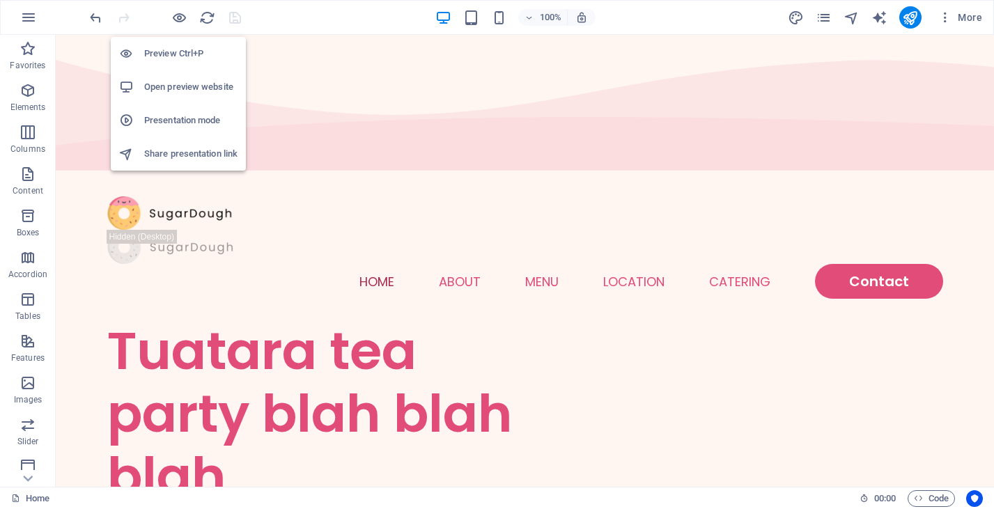
click at [177, 82] on h6 "Open preview website" at bounding box center [190, 87] width 93 height 17
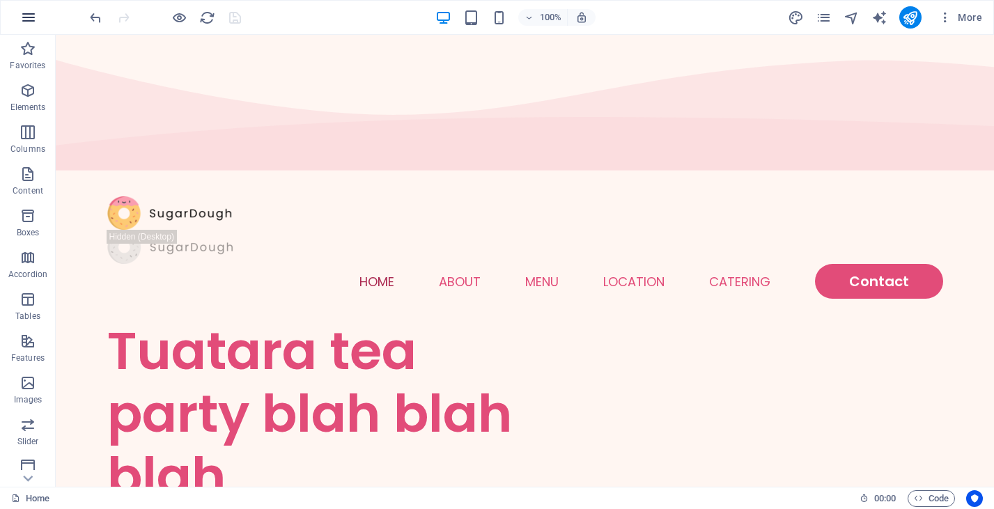
click at [36, 15] on icon "button" at bounding box center [28, 17] width 17 height 17
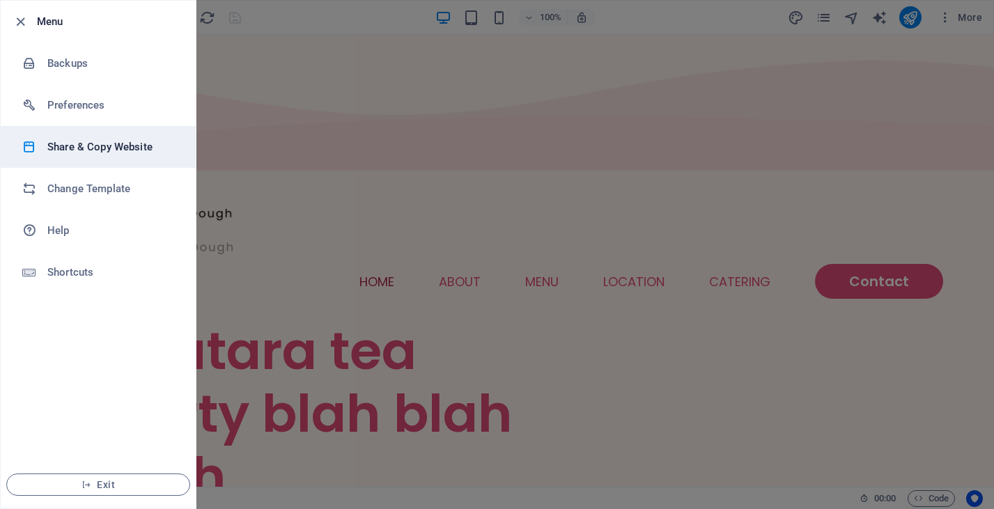
click at [61, 153] on h6 "Share & Copy Website" at bounding box center [111, 147] width 129 height 17
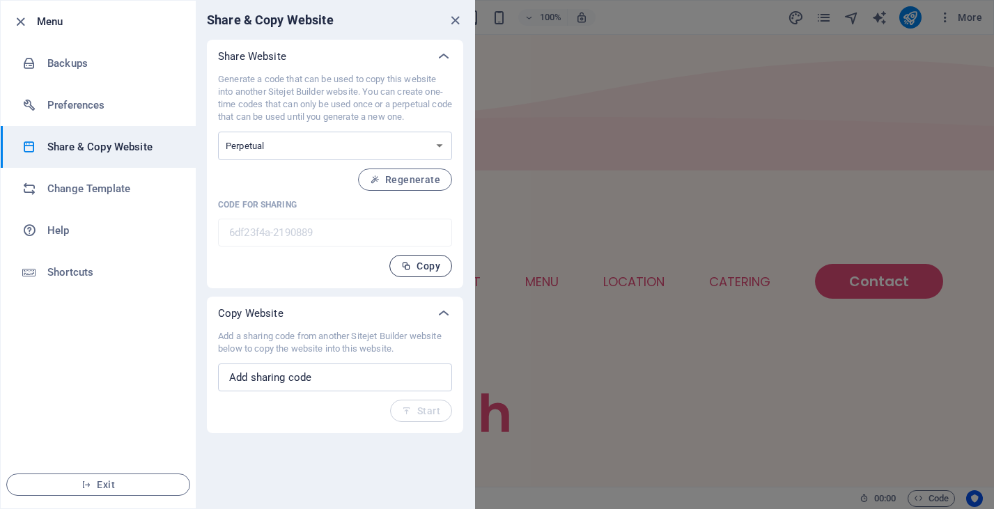
click at [428, 261] on span "Copy" at bounding box center [420, 266] width 39 height 11
click at [517, 146] on div at bounding box center [497, 254] width 994 height 509
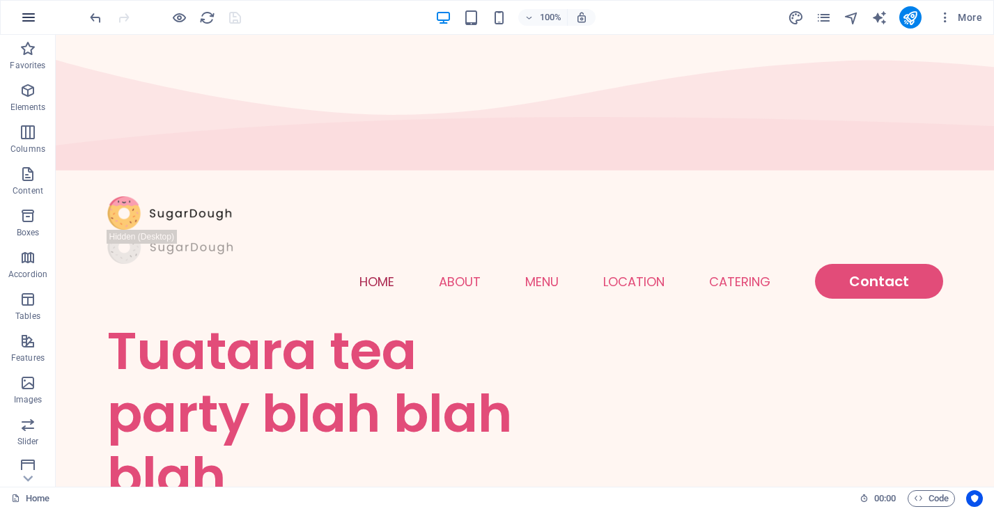
click at [34, 8] on button "button" at bounding box center [28, 17] width 33 height 33
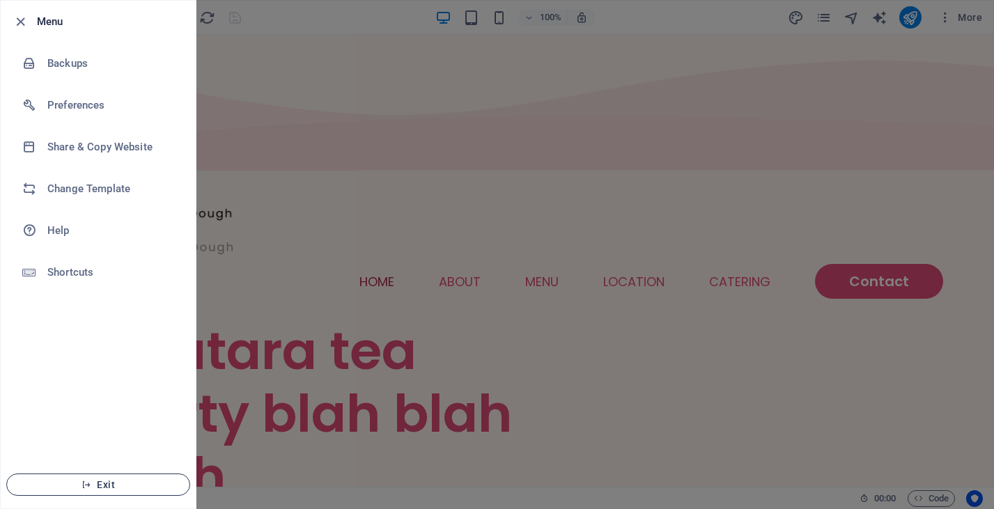
click at [48, 477] on button "Exit" at bounding box center [98, 485] width 184 height 22
